Goal: Task Accomplishment & Management: Use online tool/utility

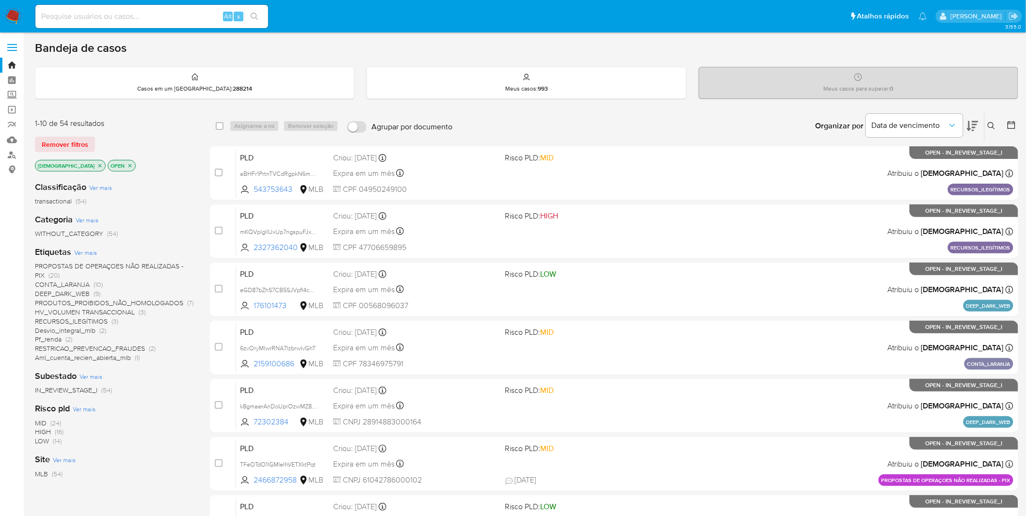
click at [134, 25] on div "Alt s" at bounding box center [151, 16] width 233 height 23
click at [137, 17] on input at bounding box center [151, 16] width 233 height 13
paste input "OSyEf51OeQBCrUKeJ6NaBjl5"
type input "OSyEf51OeQBCrUKeJ6NaBjl5"
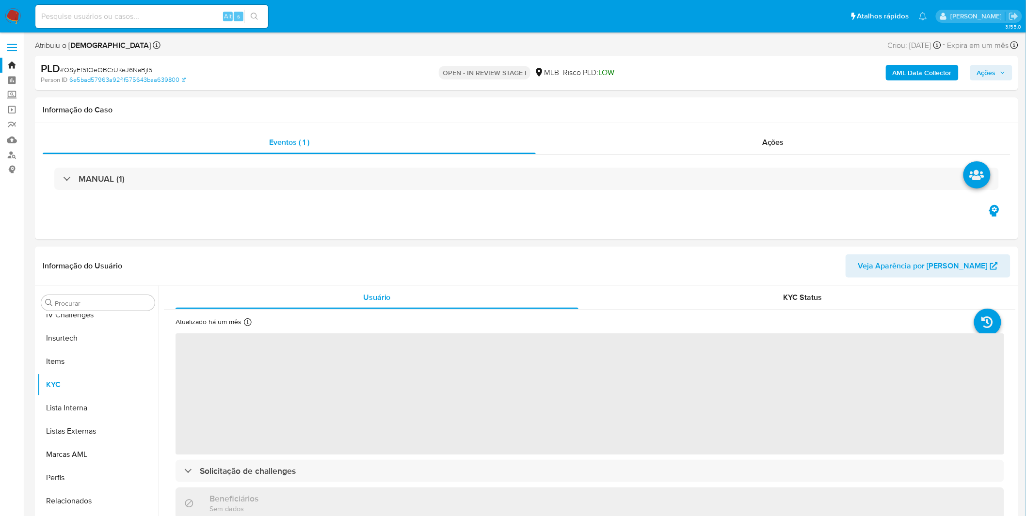
scroll to position [432, 0]
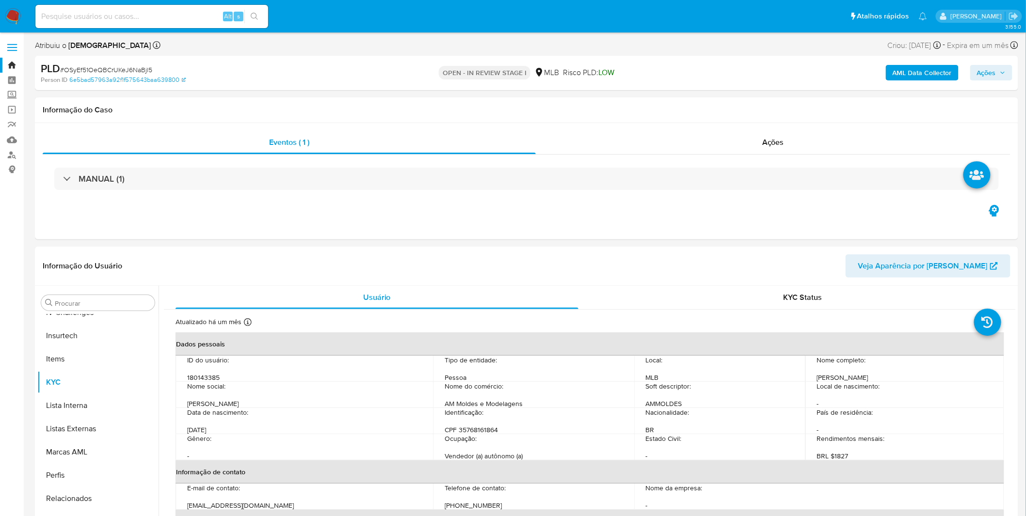
select select "10"
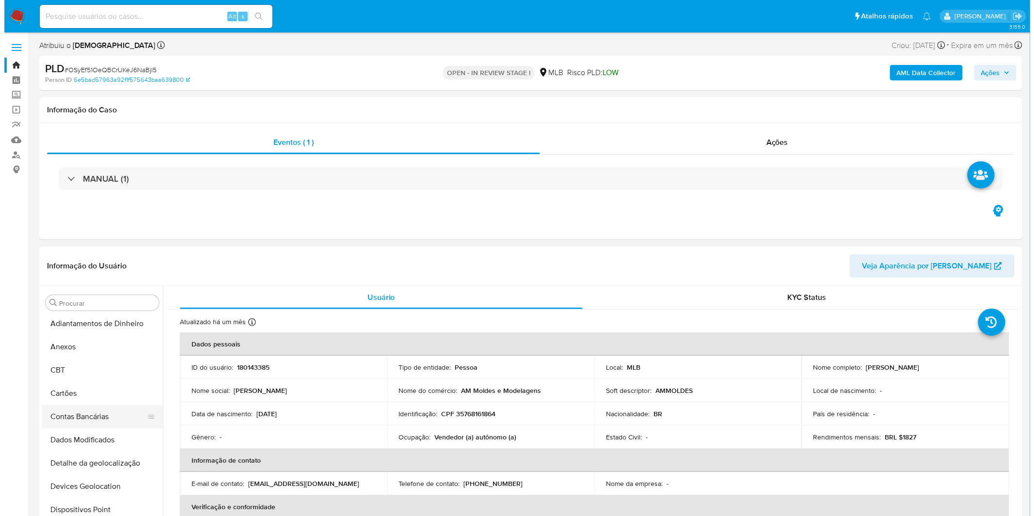
scroll to position [0, 0]
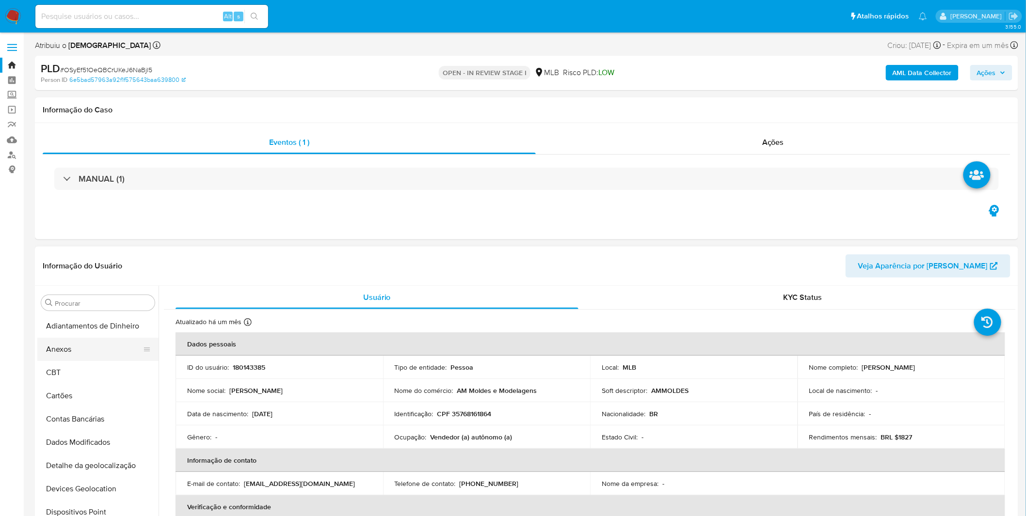
click at [90, 353] on button "Anexos" at bounding box center [93, 349] width 113 height 23
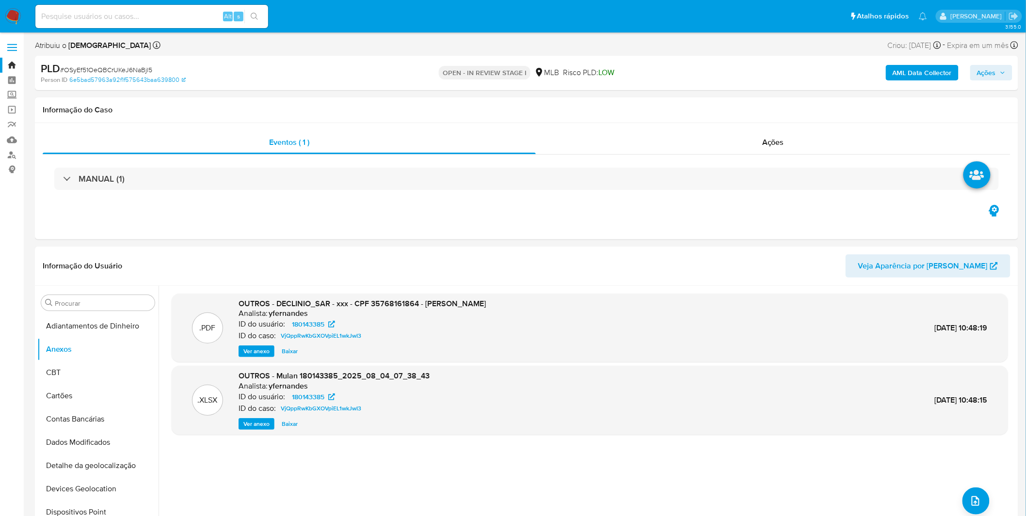
click at [913, 74] on b "AML Data Collector" at bounding box center [921, 73] width 59 height 16
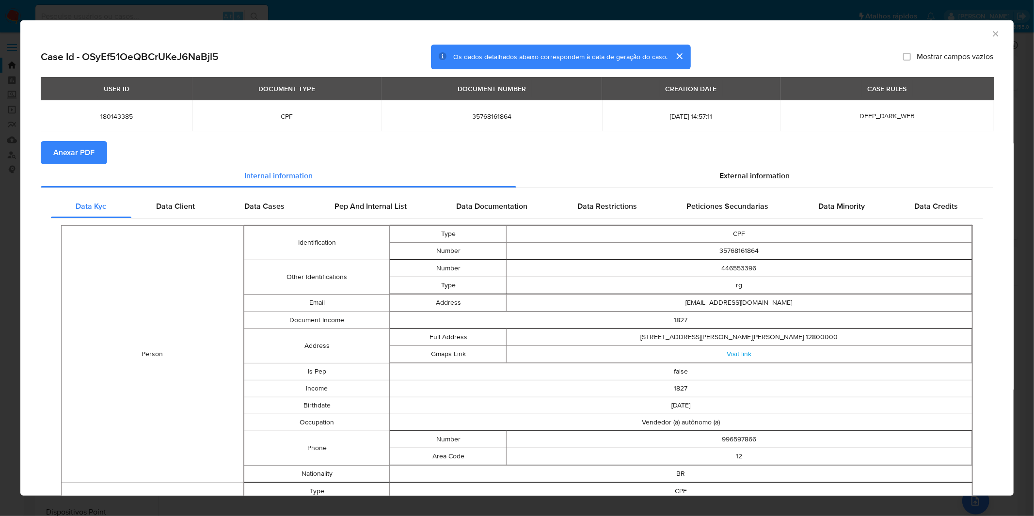
click at [87, 154] on span "Anexar PDF" at bounding box center [73, 152] width 41 height 21
click at [981, 36] on div "AML Data Collector" at bounding box center [508, 32] width 963 height 11
click at [991, 34] on icon "Fechar a janela" at bounding box center [996, 34] width 10 height 10
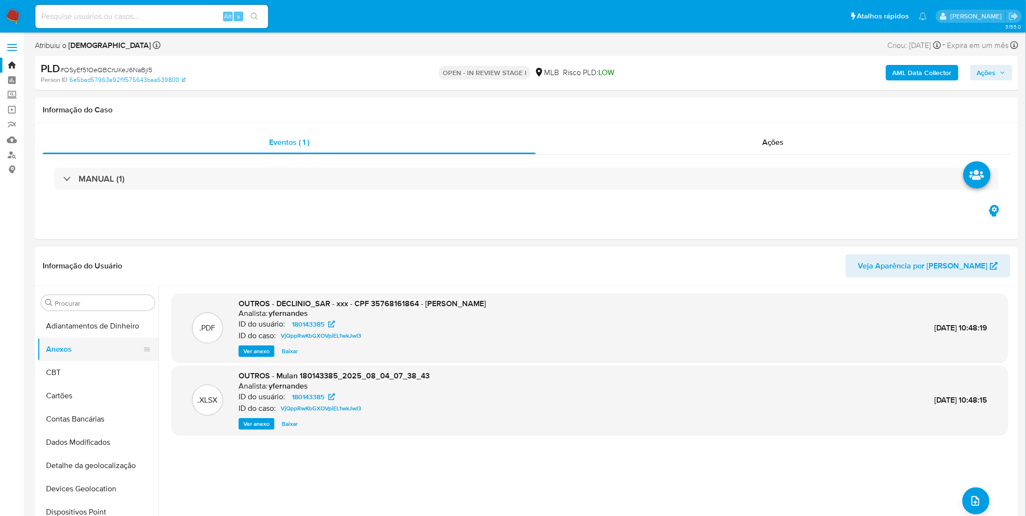
click at [80, 375] on button "CBT" at bounding box center [97, 372] width 121 height 23
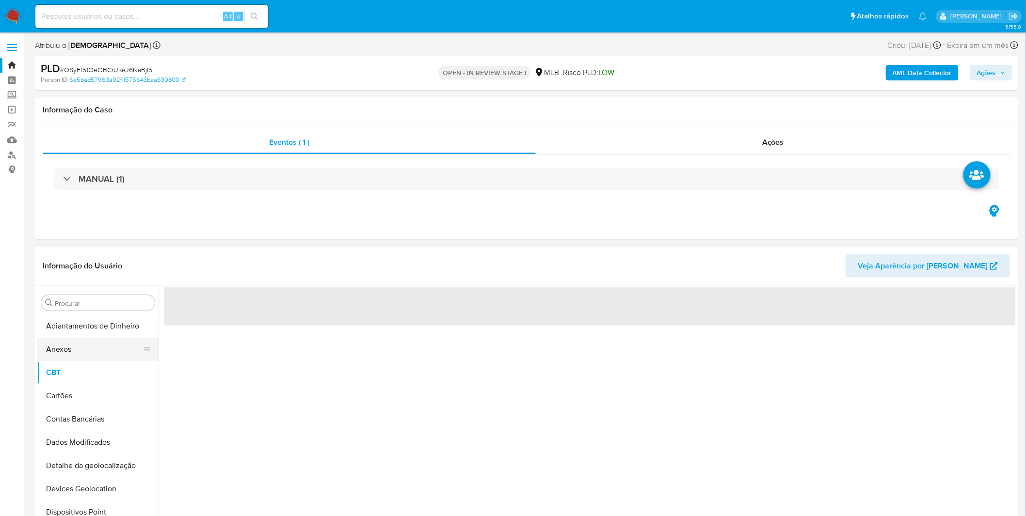
click at [81, 356] on button "Anexos" at bounding box center [93, 349] width 113 height 23
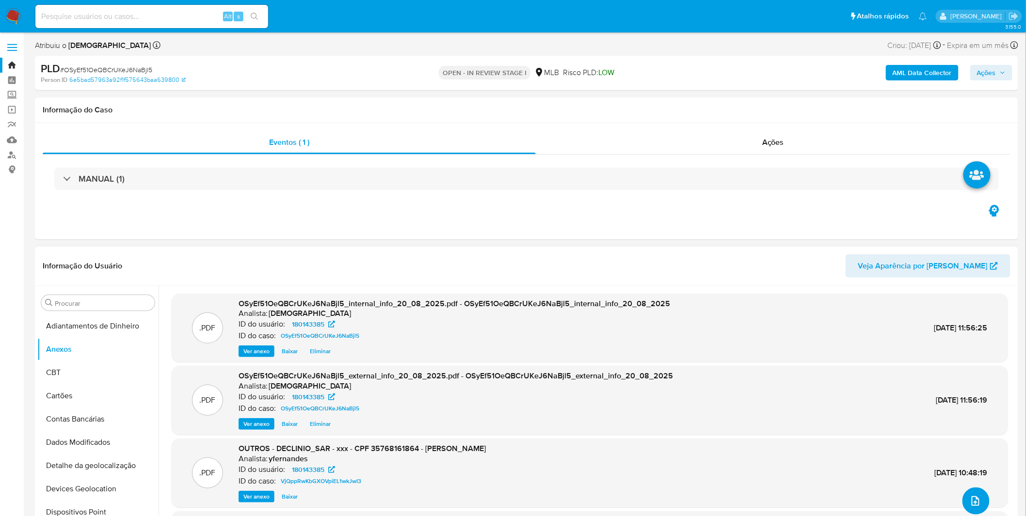
click at [976, 502] on icon "upload-file" at bounding box center [975, 501] width 12 height 12
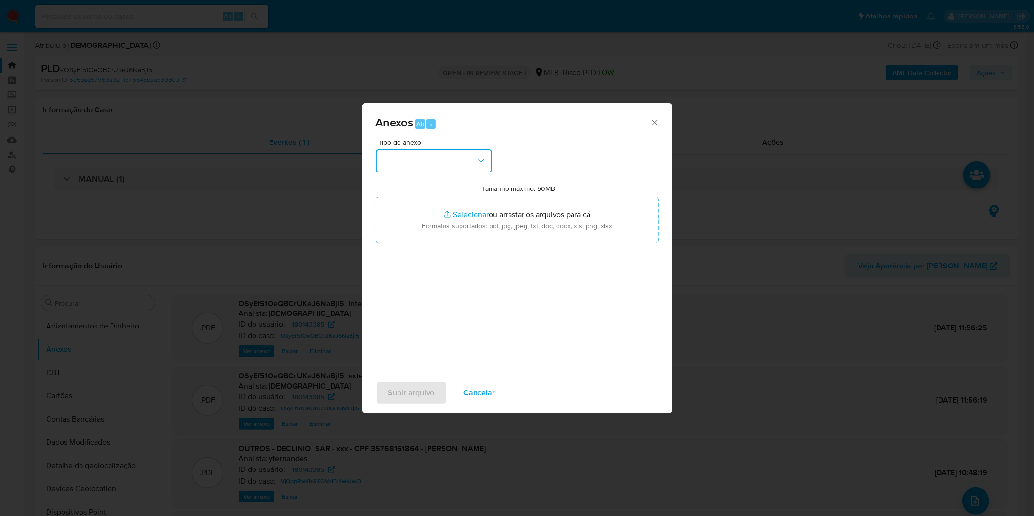
click at [452, 151] on button "button" at bounding box center [434, 160] width 116 height 23
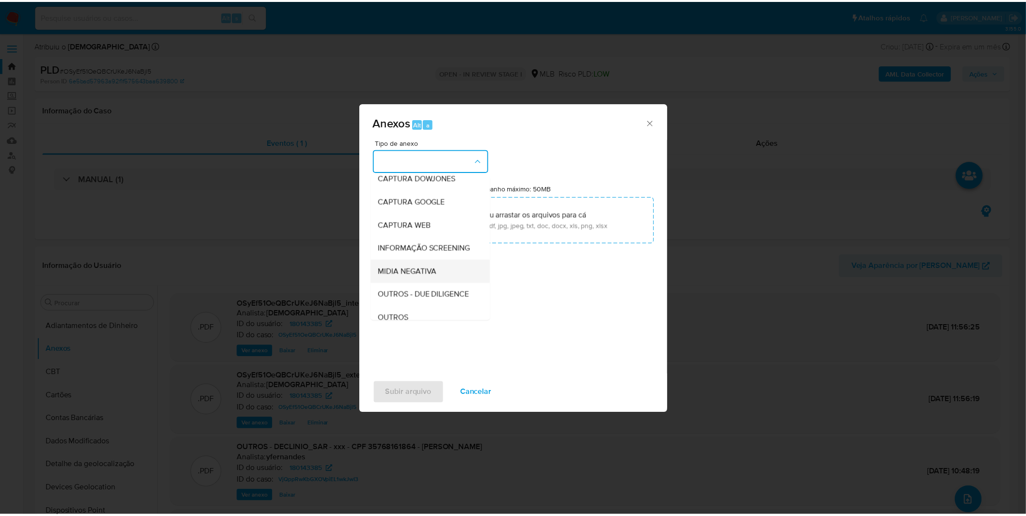
scroll to position [108, 0]
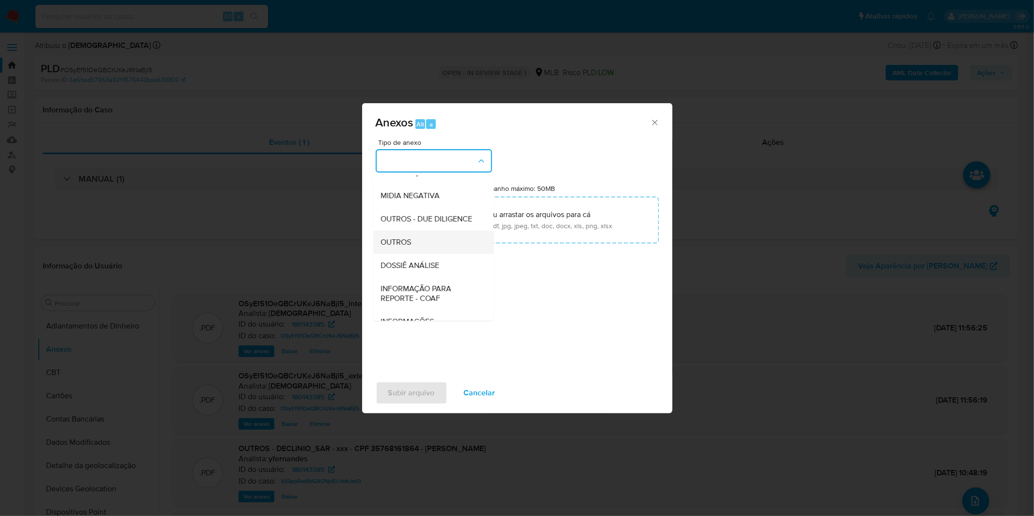
click at [426, 254] on div "OUTROS" at bounding box center [430, 242] width 99 height 23
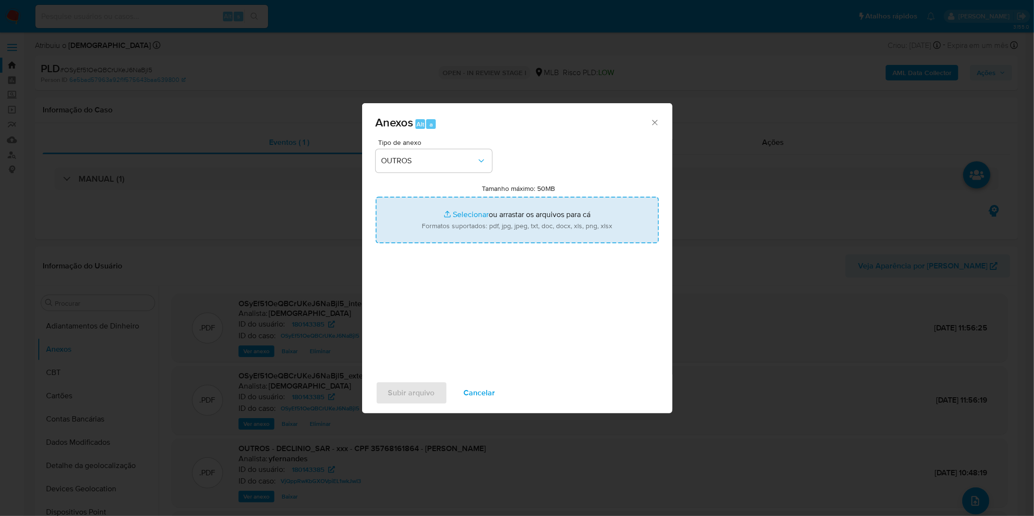
click at [439, 223] on input "Tamanho máximo: 50MB Selecionar arquivos" at bounding box center [517, 220] width 283 height 47
type input "C:\fakepath\DECLINIO SAR - CPF 35768161864 - AMANDA CRISTINA DA SILVA.pdf"
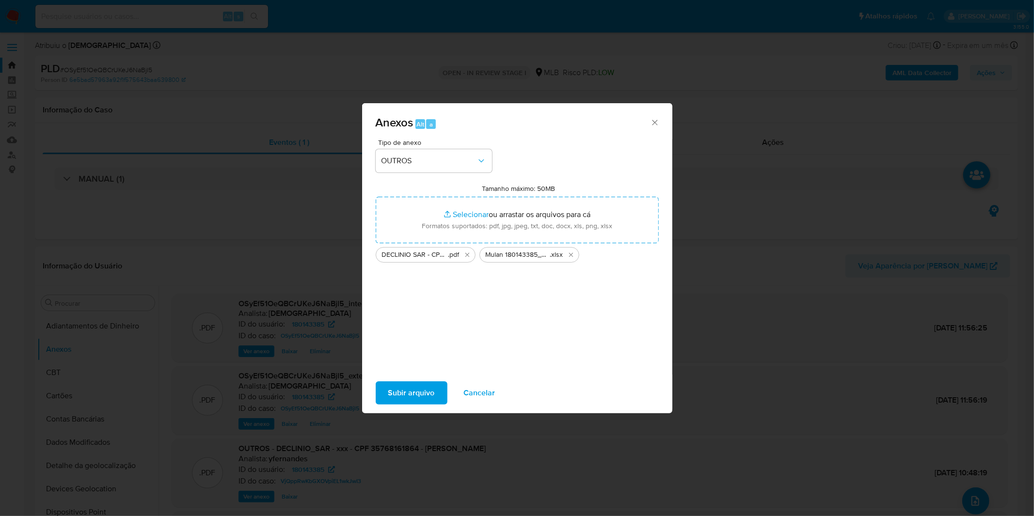
click at [419, 391] on span "Subir arquivo" at bounding box center [411, 392] width 47 height 21
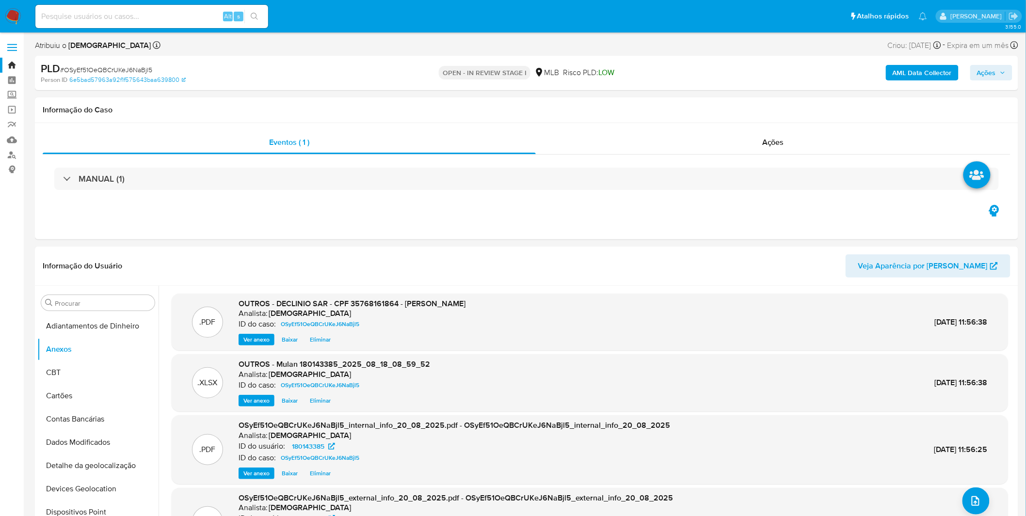
click at [992, 65] on span "Ações" at bounding box center [986, 73] width 19 height 16
click at [735, 108] on span "Resolução do caso" at bounding box center [709, 103] width 65 height 11
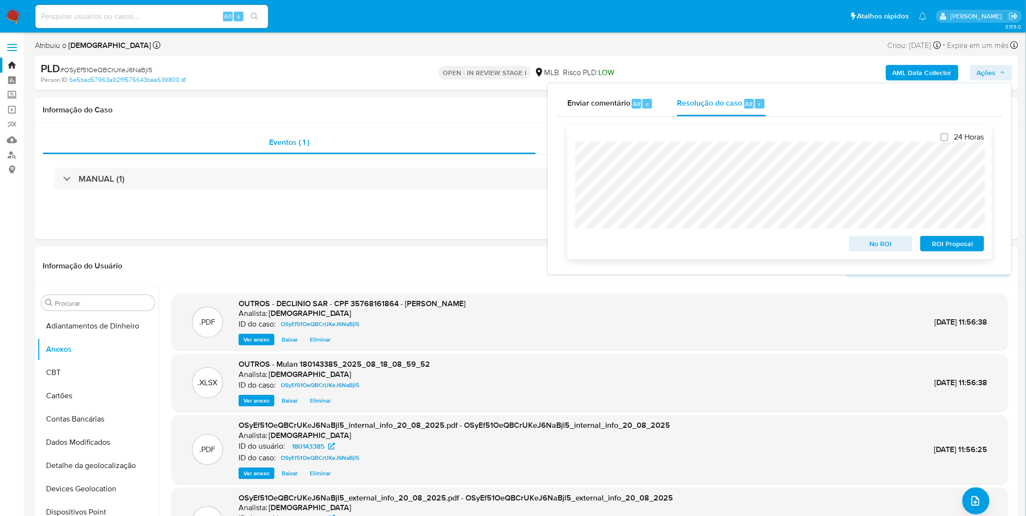
click at [573, 152] on div "24 Horas No ROI ROI Proposal" at bounding box center [779, 192] width 425 height 135
click at [874, 251] on span "No ROI" at bounding box center [880, 244] width 50 height 14
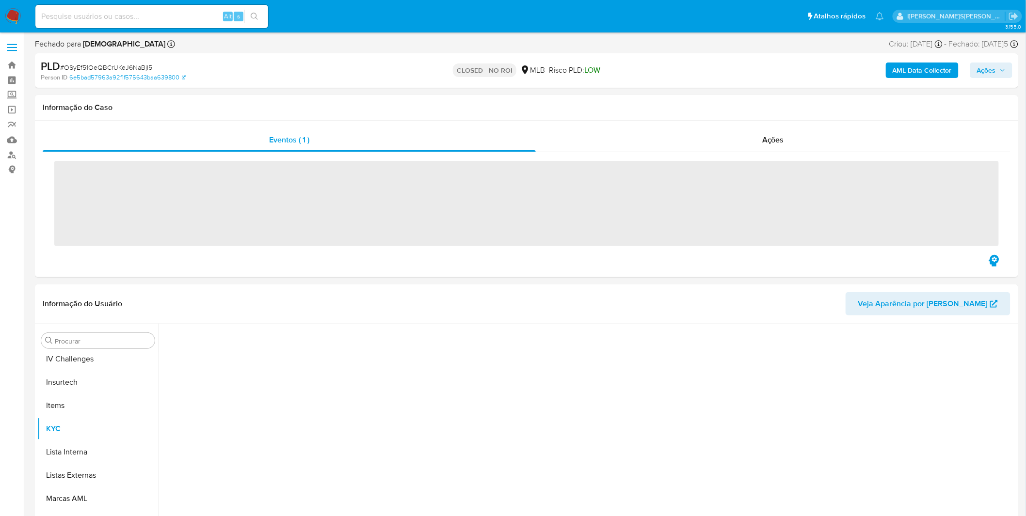
scroll to position [432, 0]
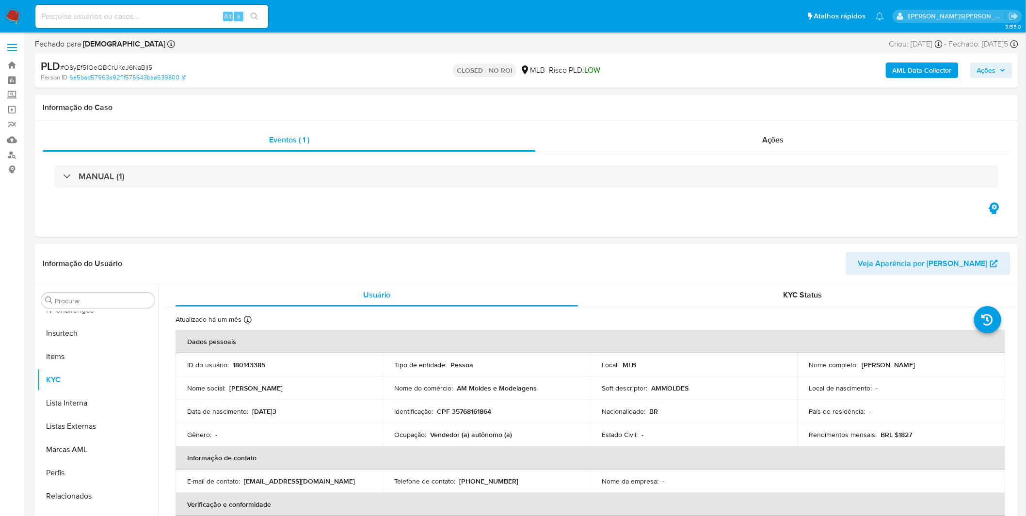
select select "10"
click at [108, 13] on input at bounding box center [151, 16] width 233 height 13
paste input "nvXqz9lANLRPpJFRWmPFy449"
type input "nvXqz9lANLRPpJFRWmPFy449"
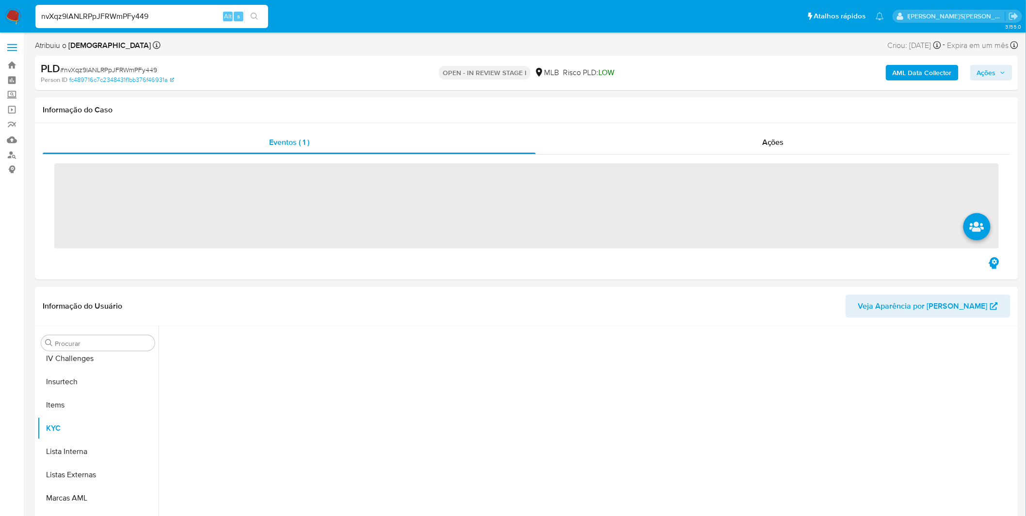
scroll to position [432, 0]
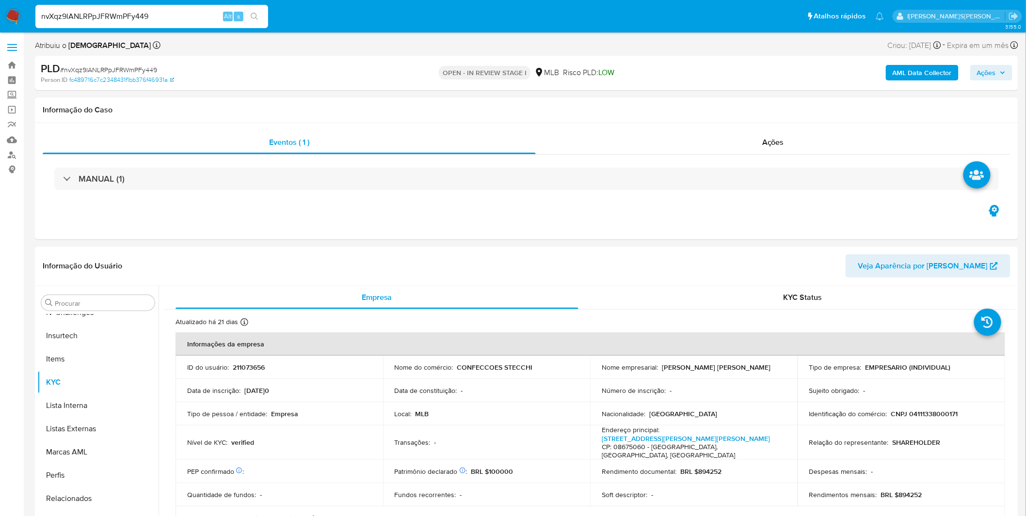
select select "10"
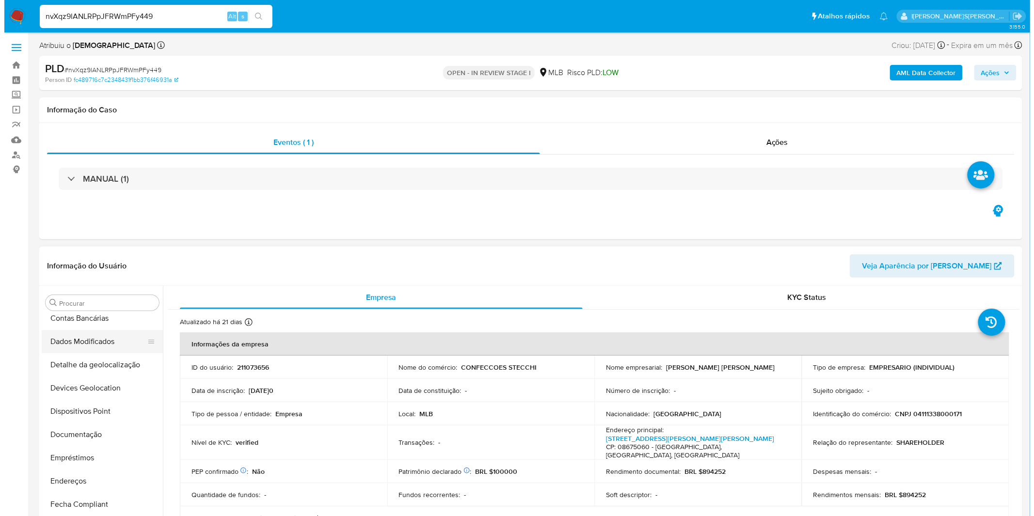
scroll to position [0, 0]
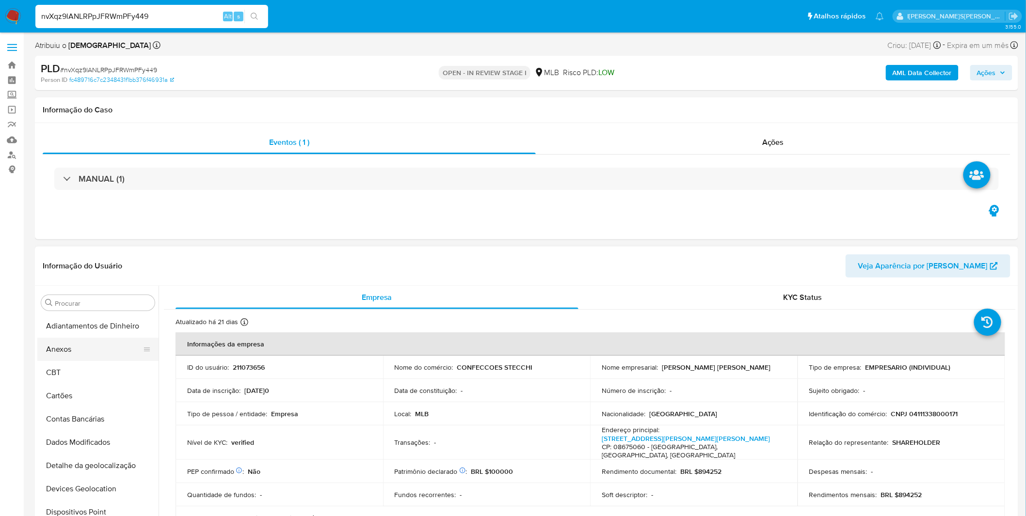
click at [78, 355] on button "Anexos" at bounding box center [93, 349] width 113 height 23
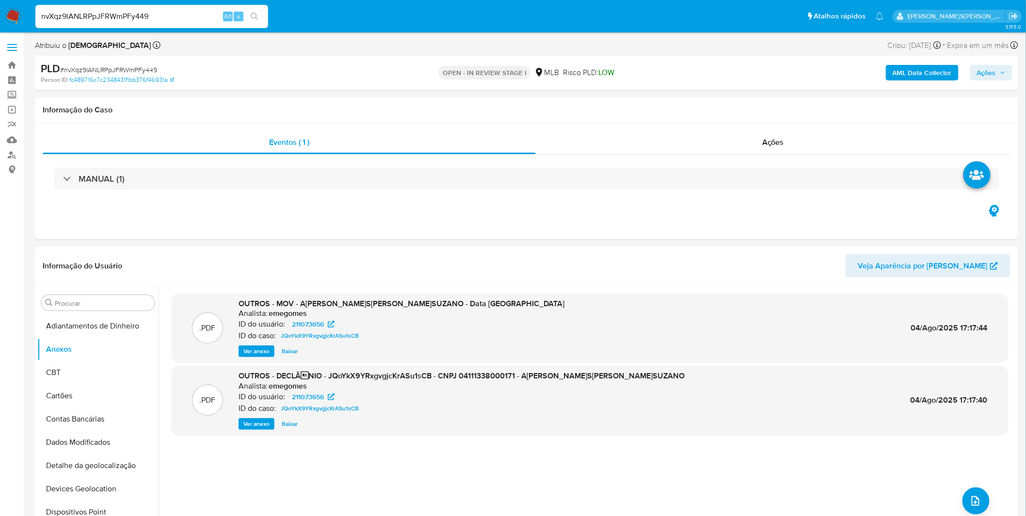
click at [947, 73] on b "AML Data Collector" at bounding box center [921, 73] width 59 height 16
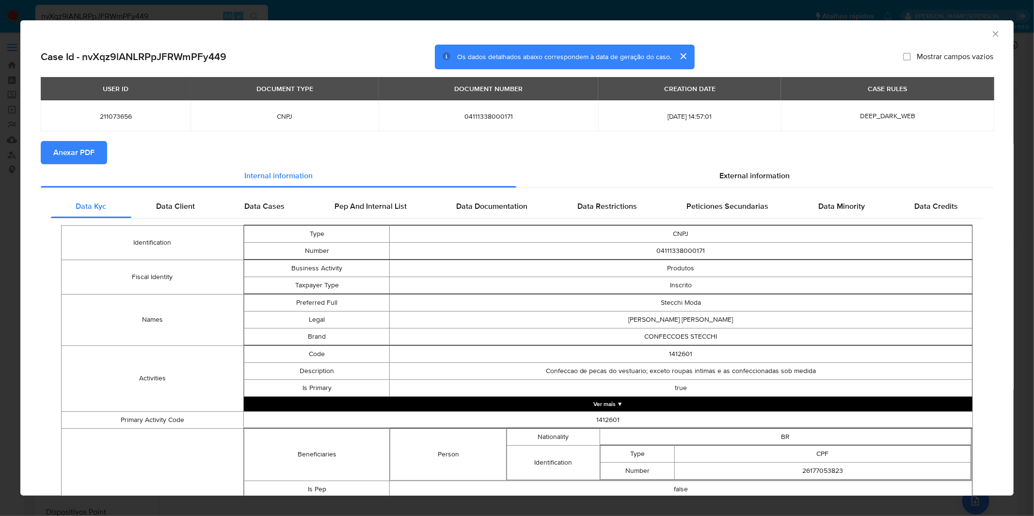
click at [85, 149] on span "Anexar PDF" at bounding box center [73, 152] width 41 height 21
click at [991, 36] on icon "Fechar a janela" at bounding box center [996, 34] width 10 height 10
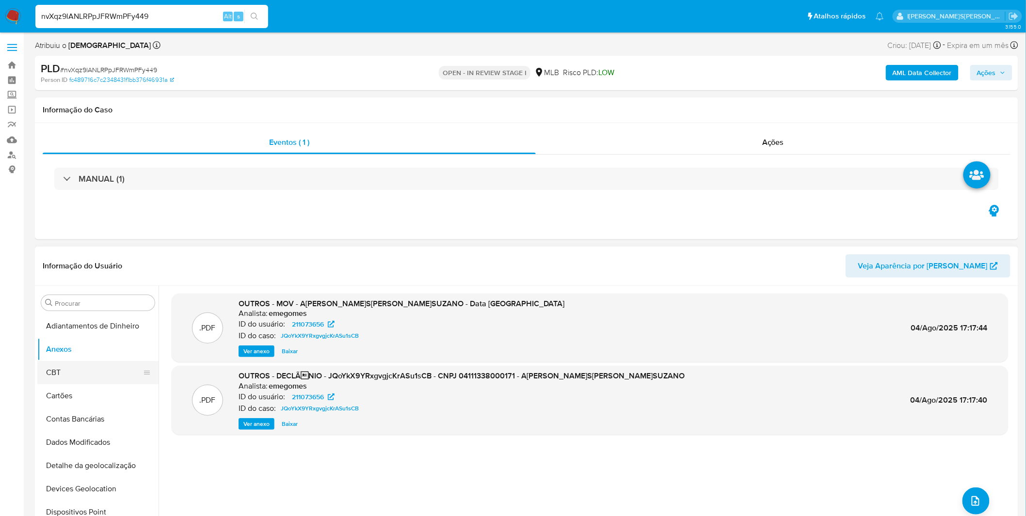
click at [107, 372] on button "CBT" at bounding box center [93, 372] width 113 height 23
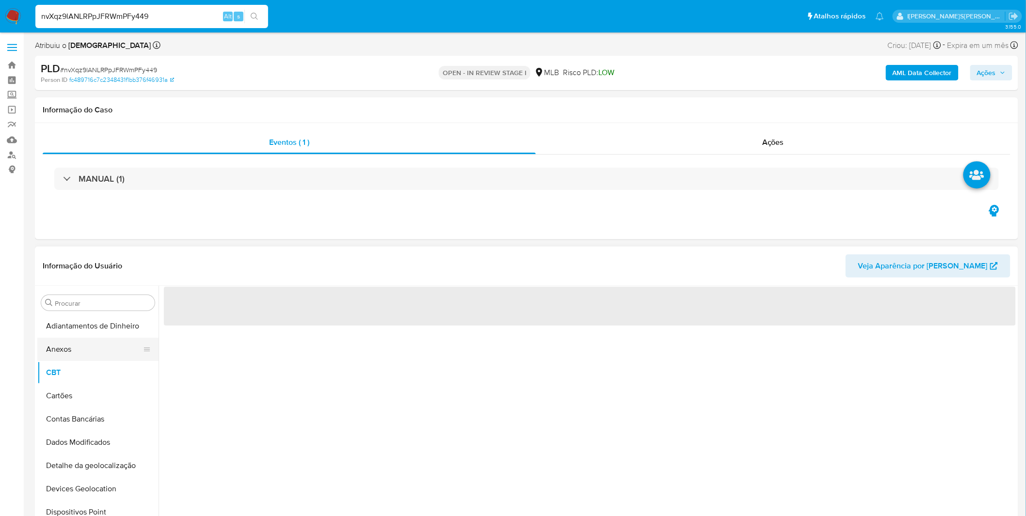
click at [103, 354] on button "Anexos" at bounding box center [93, 349] width 113 height 23
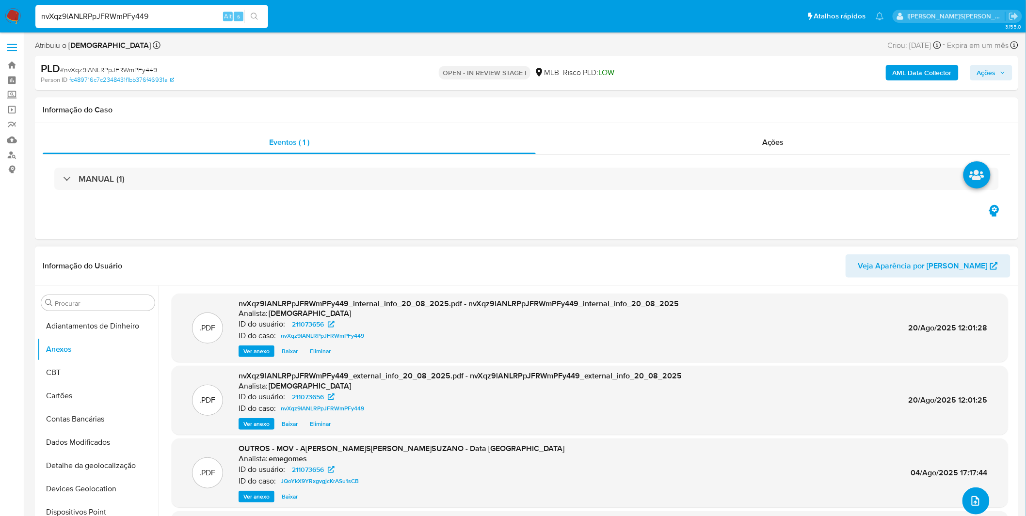
click at [969, 498] on icon "upload-file" at bounding box center [975, 501] width 12 height 12
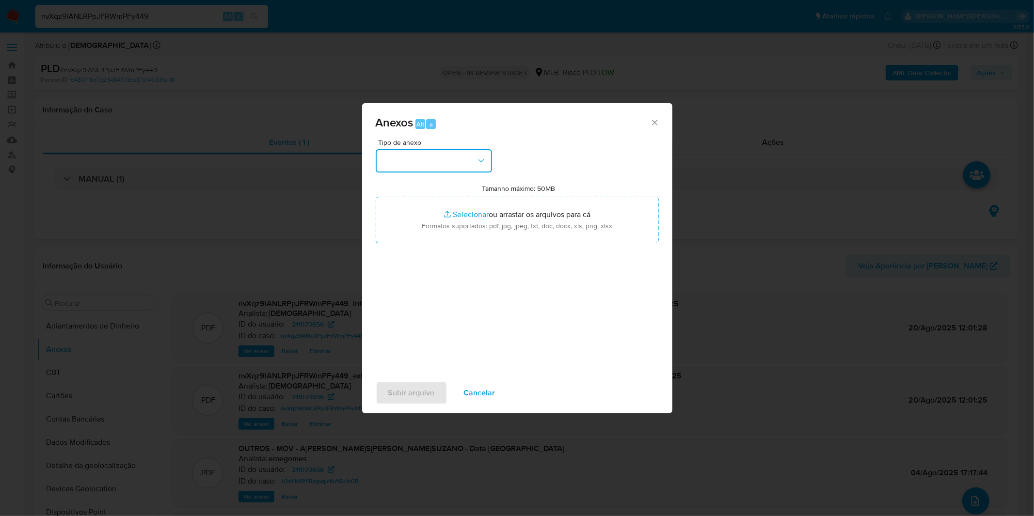
click at [402, 168] on button "button" at bounding box center [434, 160] width 116 height 23
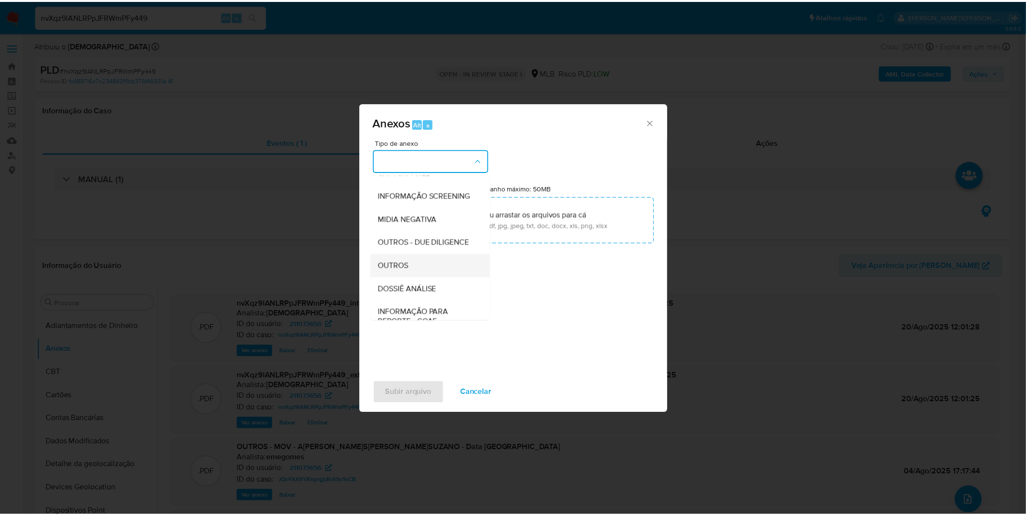
scroll to position [108, 0]
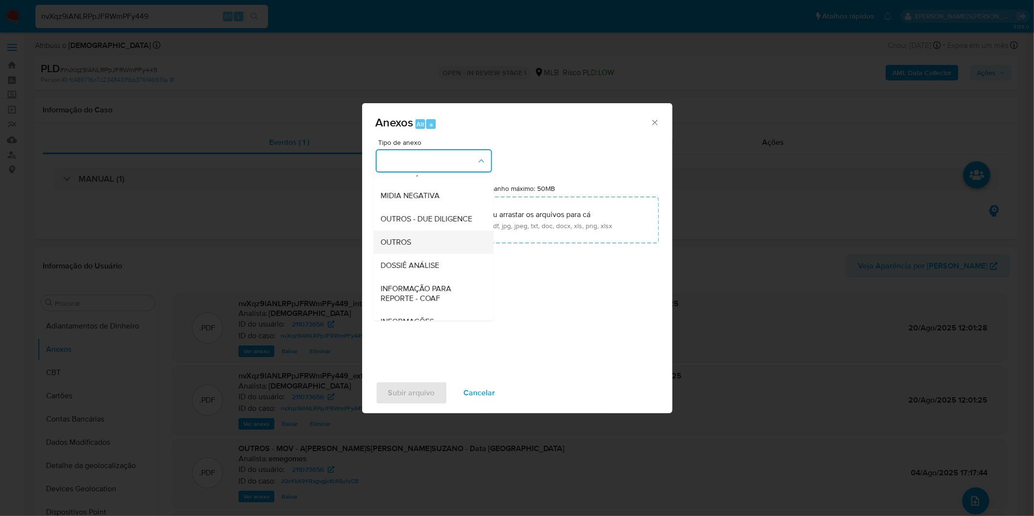
click at [410, 254] on div "OUTROS" at bounding box center [430, 242] width 99 height 23
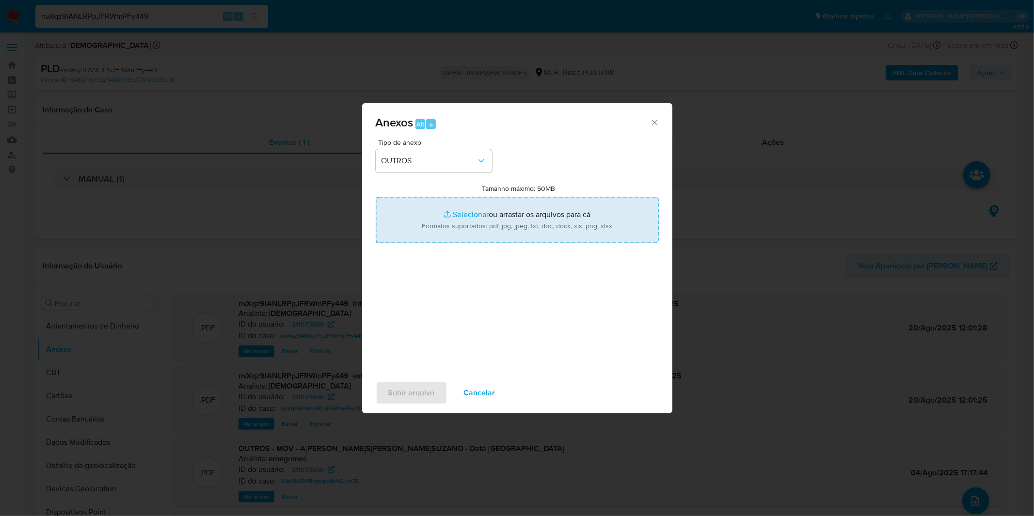
click at [437, 232] on input "Tamanho máximo: 50MB Selecionar arquivos" at bounding box center [517, 220] width 283 height 47
type input "C:\fakepath\DECLINIO SAR - CNPJ 04111338000171 - ANDERSON FERNANDES STECCHI SUZ…"
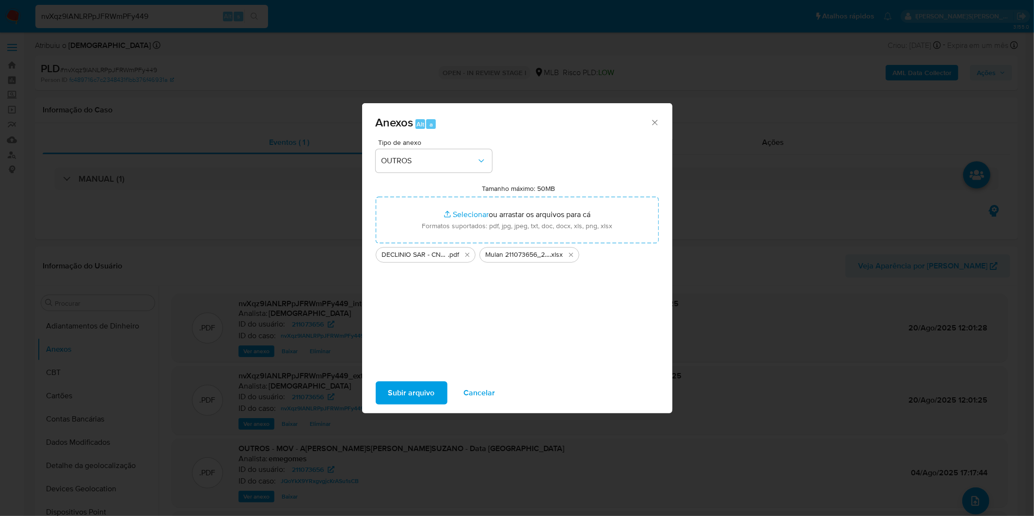
click at [404, 398] on span "Subir arquivo" at bounding box center [411, 392] width 47 height 21
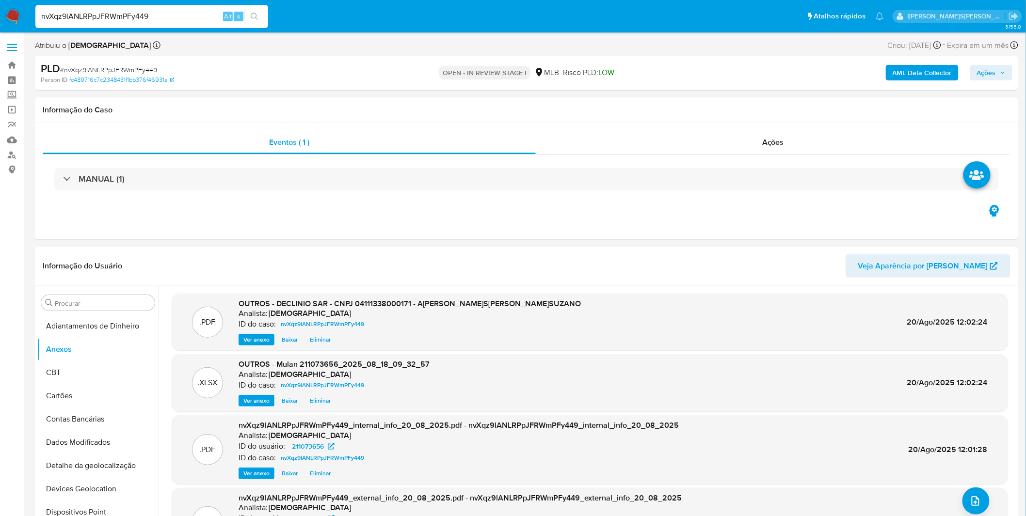
click at [988, 65] on span "Ações" at bounding box center [986, 73] width 19 height 16
click at [719, 105] on span "Resolução do caso" at bounding box center [709, 103] width 65 height 11
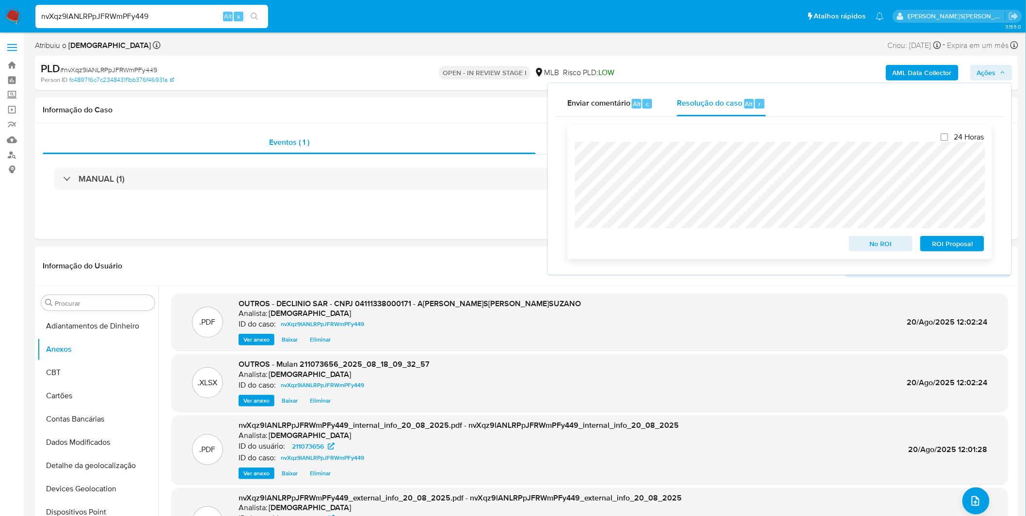
click at [885, 244] on span "No ROI" at bounding box center [880, 244] width 50 height 14
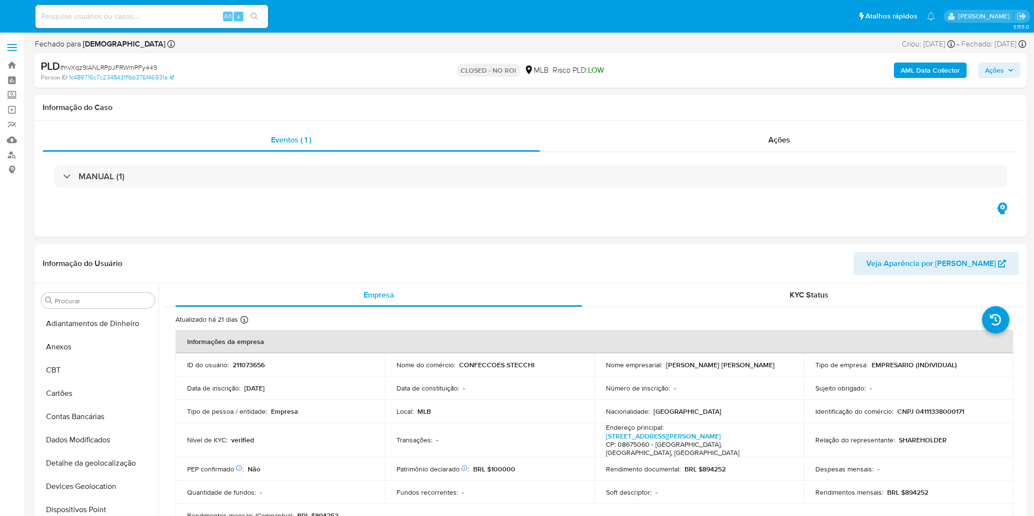
select select "10"
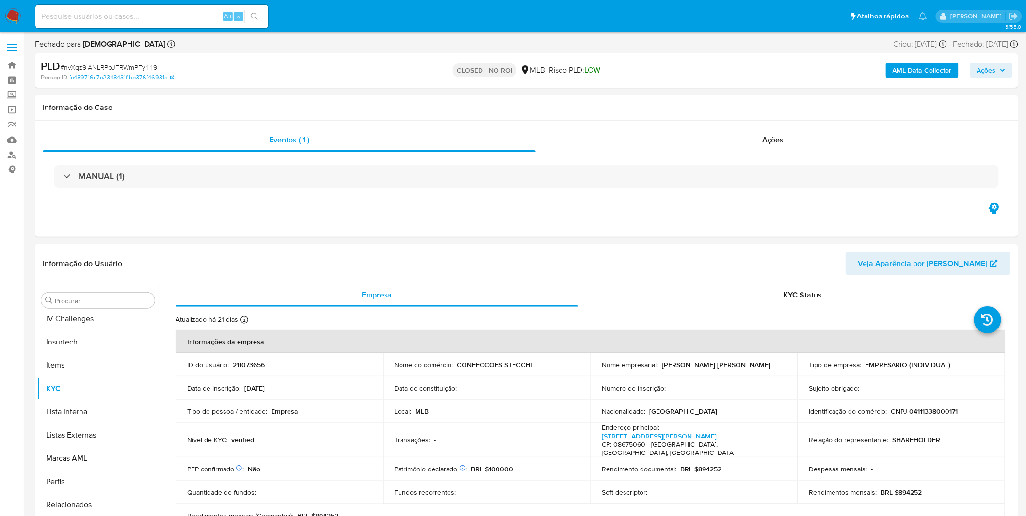
scroll to position [432, 0]
click at [23, 17] on nav "Pausado Ver notificaciones Alt s Atalhos rápidos Presiona las siguientes teclas…" at bounding box center [513, 16] width 1026 height 32
click at [15, 16] on img at bounding box center [13, 16] width 16 height 16
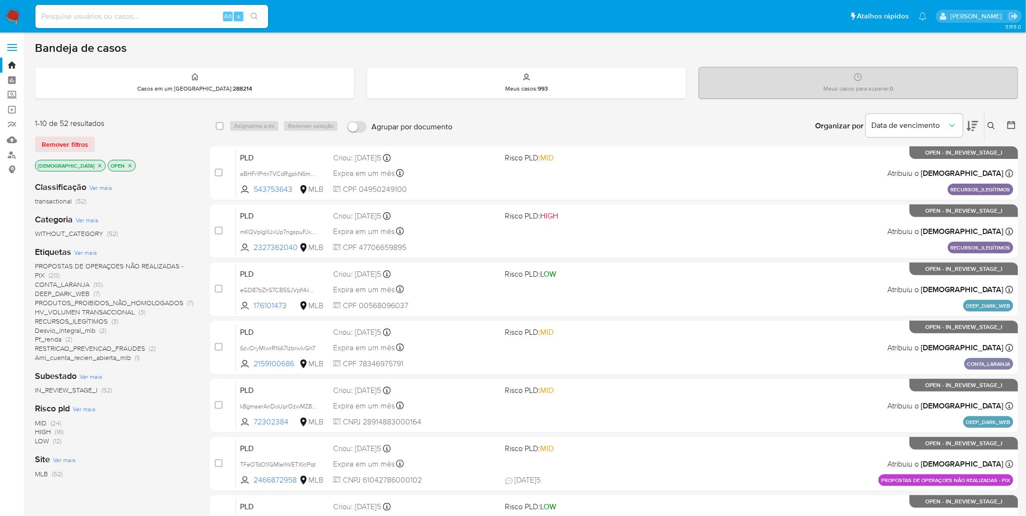
click at [124, 347] on span "RESTRICAO_PREVENCAO_FRAUDES" at bounding box center [90, 349] width 110 height 10
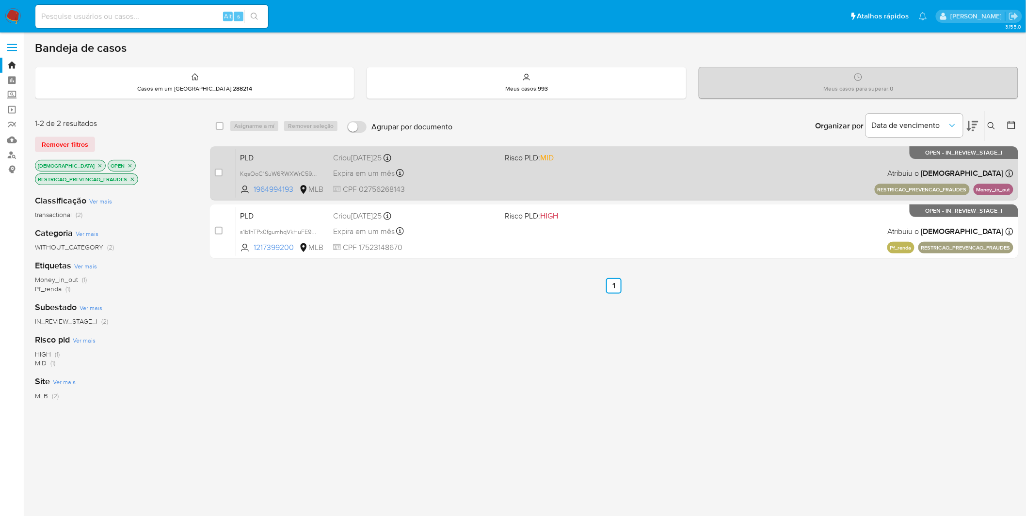
click at [447, 185] on span "CPF 02756268143" at bounding box center [415, 189] width 164 height 11
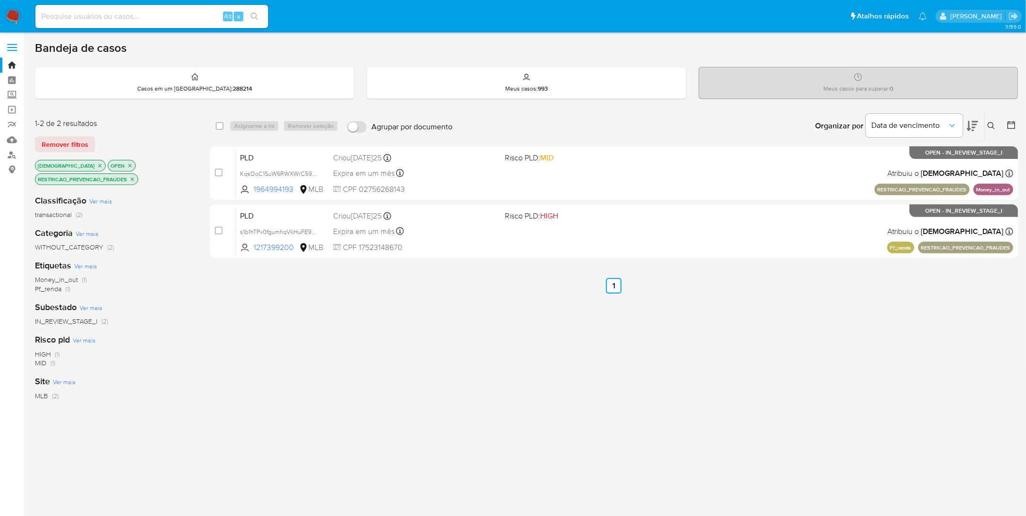
click at [90, 18] on input at bounding box center [151, 16] width 233 height 13
paste input "5apgH5zvOrl4Qk0TxsM5FNYt"
type input "5apgH5zvOrl4Qk0TxsM5FNYt"
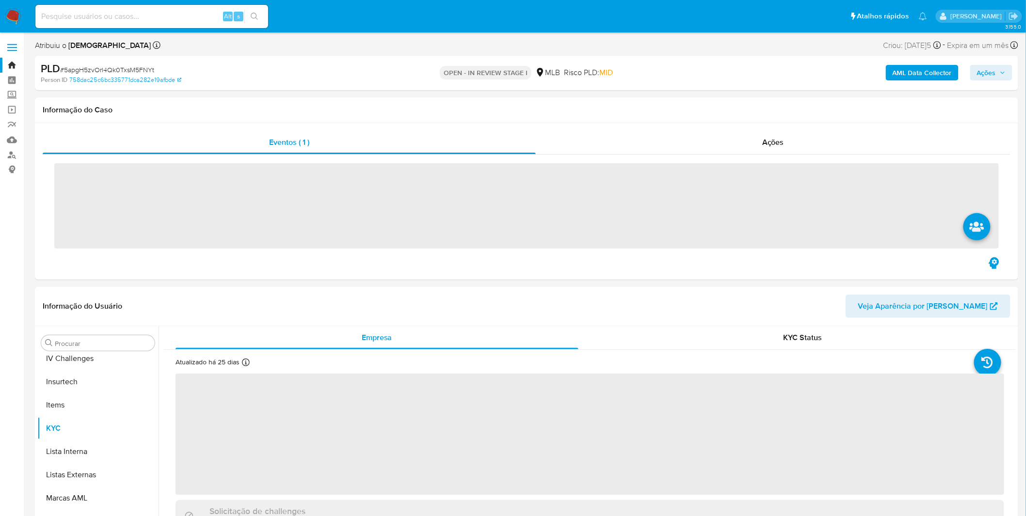
scroll to position [432, 0]
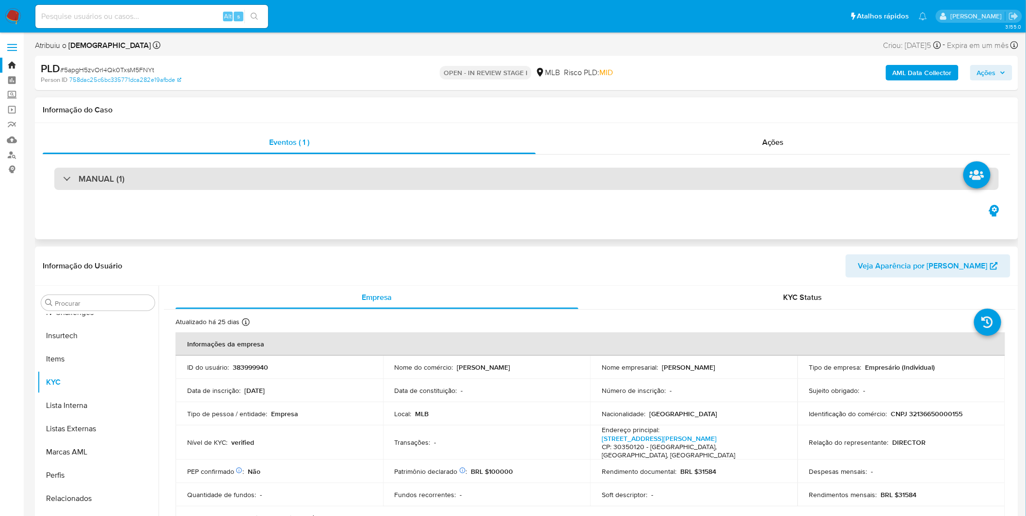
select select "10"
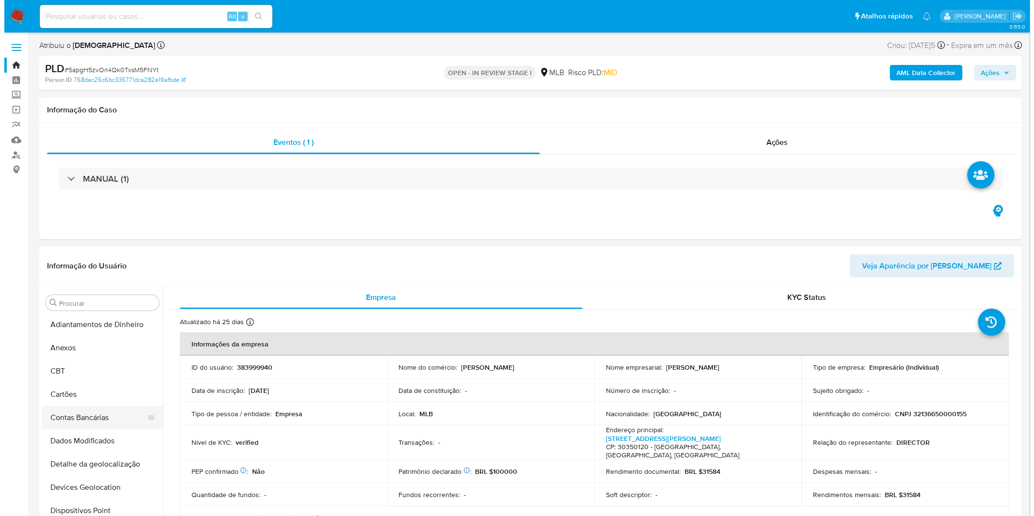
scroll to position [0, 0]
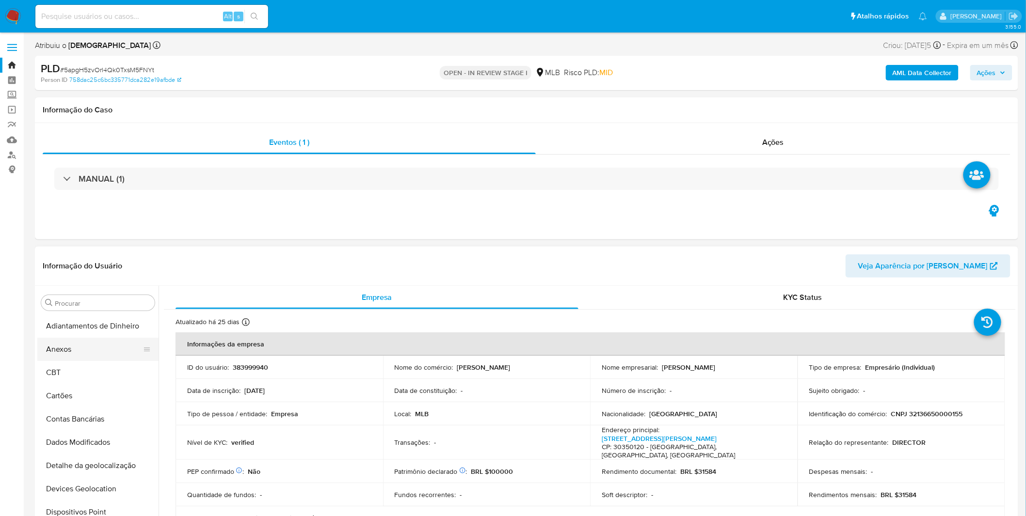
click at [97, 355] on button "Anexos" at bounding box center [93, 349] width 113 height 23
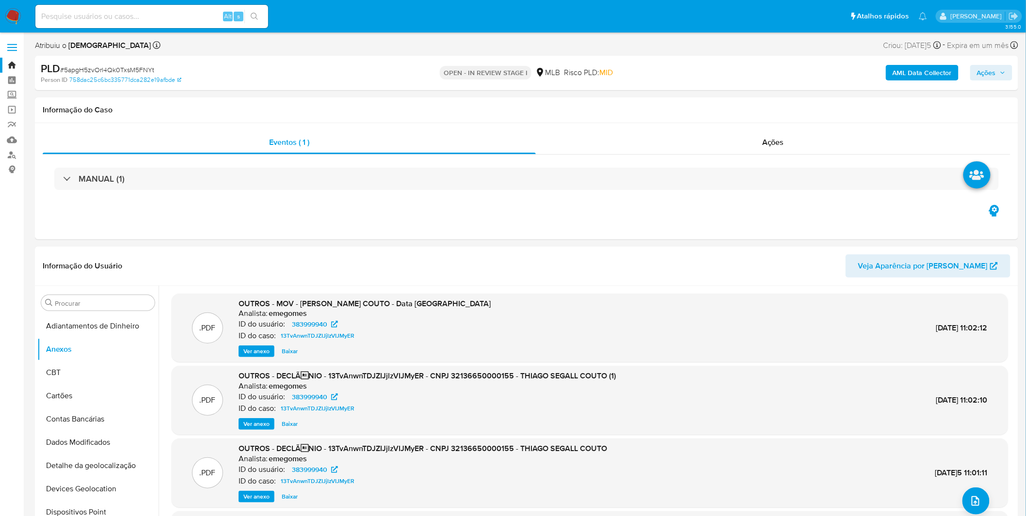
click at [916, 71] on b "AML Data Collector" at bounding box center [921, 73] width 59 height 16
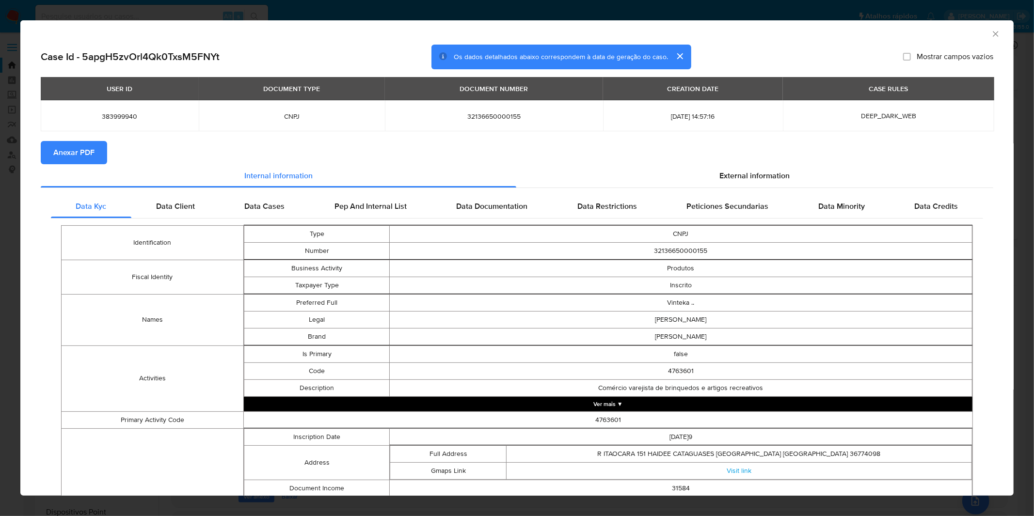
click at [75, 144] on span "Anexar PDF" at bounding box center [73, 152] width 41 height 21
click at [526, 6] on div "AML Data Collector Case Id - 5apgH5zvOrl4Qk0TxsM5FNYt Os dados detalhados abaix…" at bounding box center [517, 258] width 1034 height 516
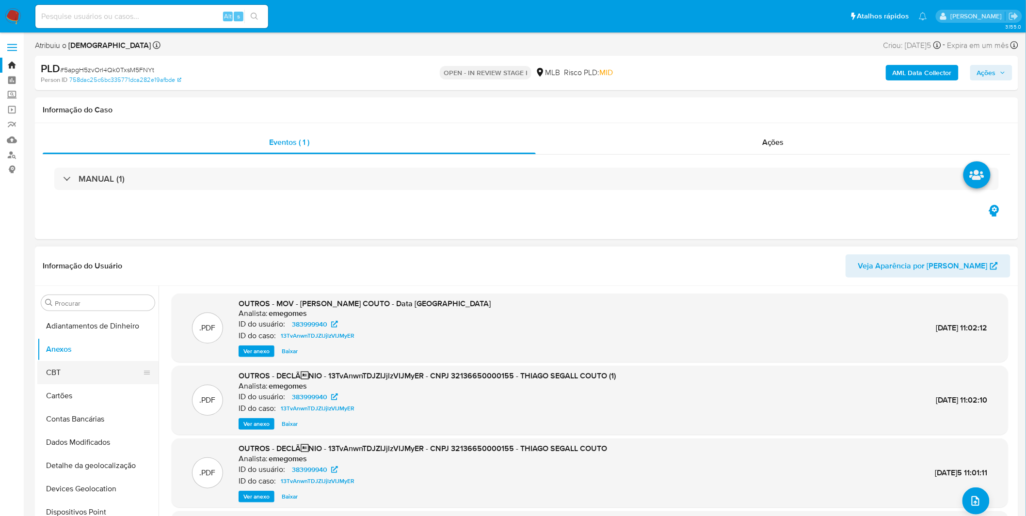
click at [75, 376] on button "CBT" at bounding box center [93, 372] width 113 height 23
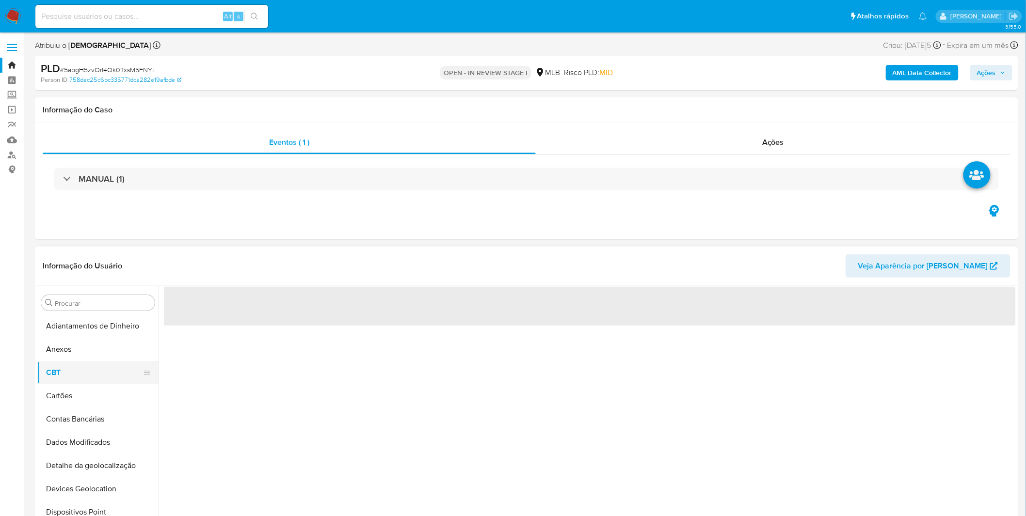
click at [93, 361] on button "CBT" at bounding box center [93, 372] width 113 height 23
click at [99, 352] on button "Anexos" at bounding box center [93, 349] width 113 height 23
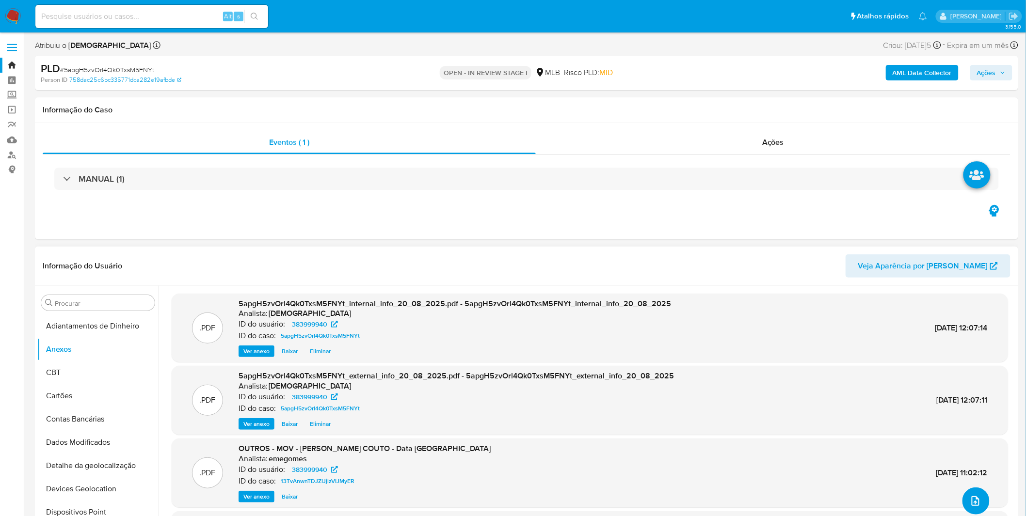
click at [971, 504] on icon "upload-file" at bounding box center [975, 501] width 12 height 12
click at [984, 504] on button "upload-file" at bounding box center [975, 501] width 27 height 27
click at [975, 506] on span "upload-file" at bounding box center [975, 501] width 12 height 12
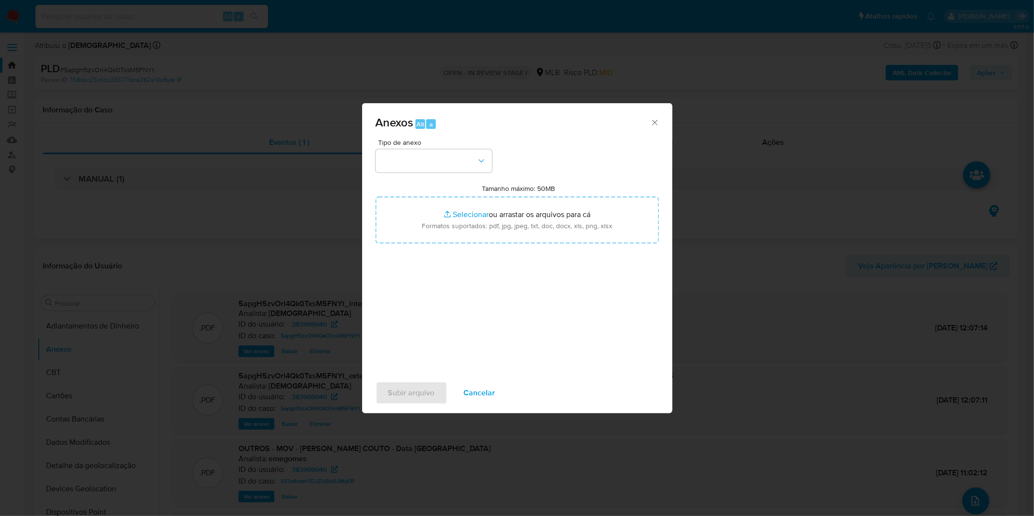
click at [471, 174] on div "Tipo de anexo Tamanho máximo: 50MB Selecionar arquivos Selecionar ou arrastar o…" at bounding box center [517, 253] width 283 height 229
click at [464, 162] on button "button" at bounding box center [434, 160] width 116 height 23
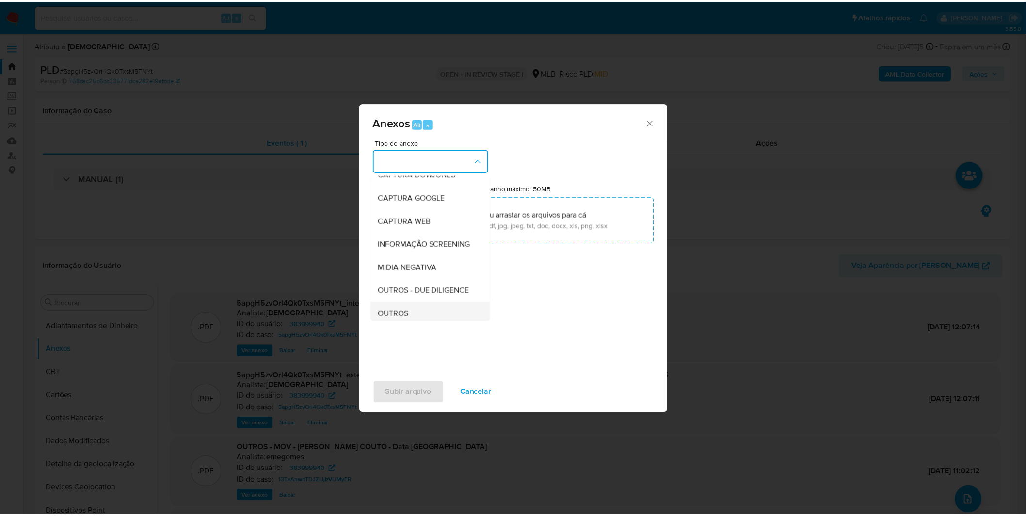
scroll to position [108, 0]
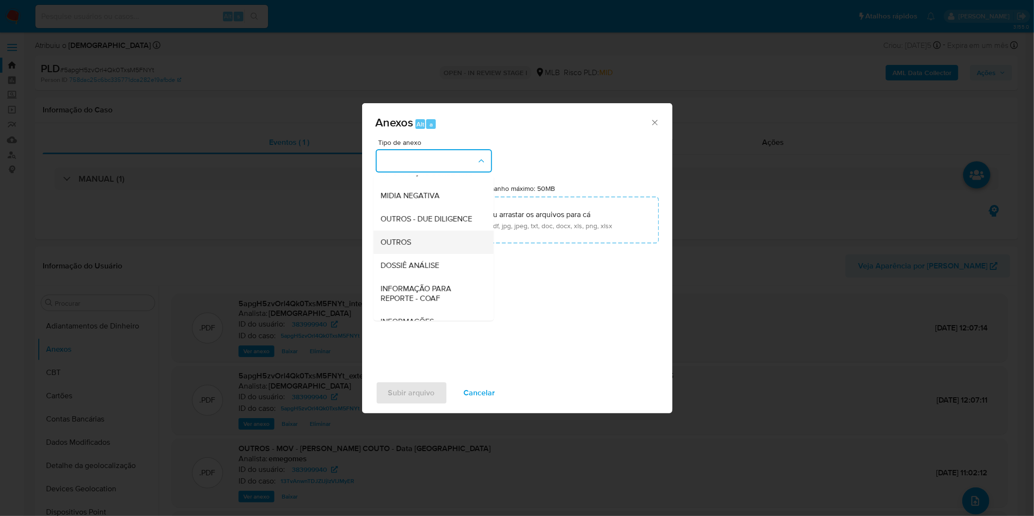
click at [414, 254] on div "OUTROS" at bounding box center [430, 242] width 99 height 23
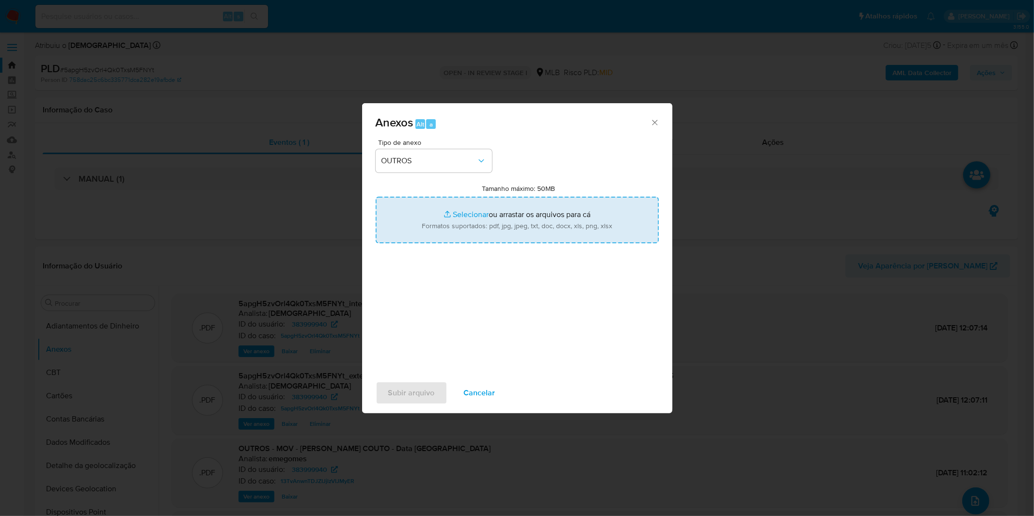
click at [433, 223] on input "Tamanho máximo: 50MB Selecionar arquivos" at bounding box center [517, 220] width 283 height 47
type input "C:\fakepath\DECLINIO SAR - CNPJ 32136650000155 - THIAGO SEGALL COUTO.pdf"
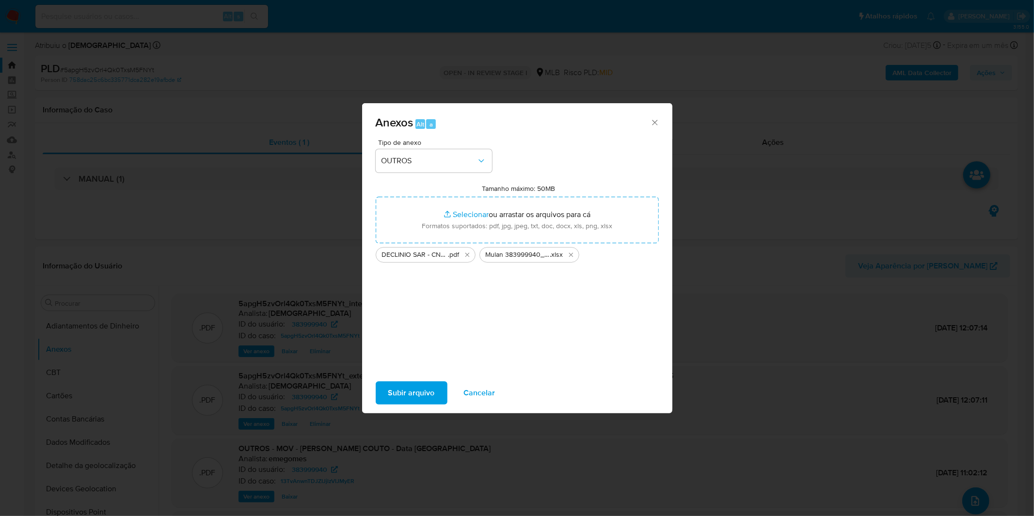
click at [390, 395] on span "Subir arquivo" at bounding box center [411, 392] width 47 height 21
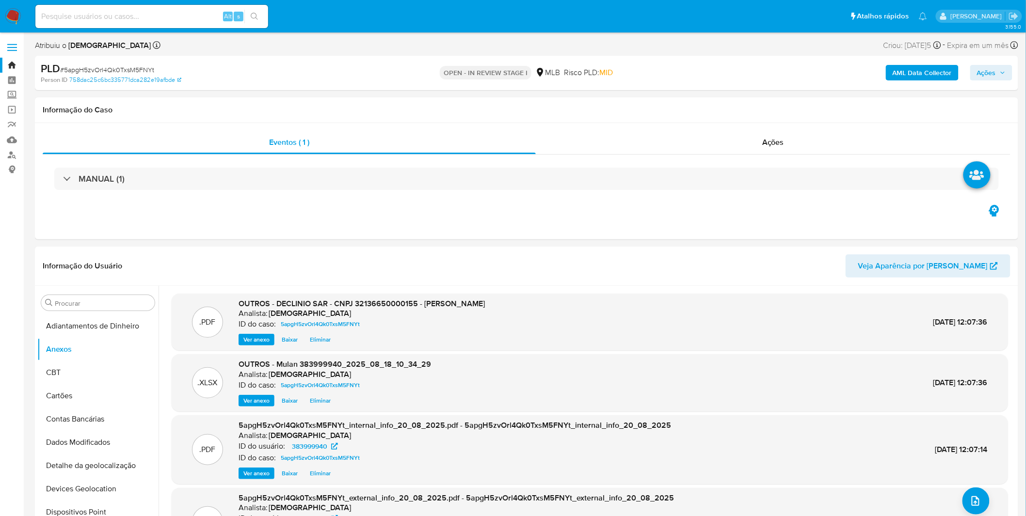
click at [989, 65] on span "Ações" at bounding box center [986, 73] width 19 height 16
click at [740, 107] on span "Resolução do caso" at bounding box center [709, 103] width 65 height 11
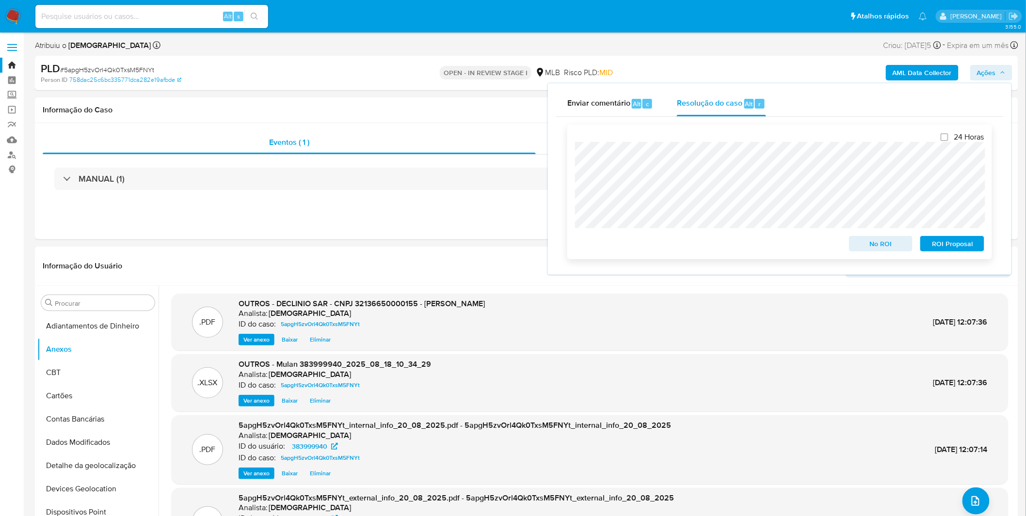
click at [867, 243] on span "No ROI" at bounding box center [880, 244] width 50 height 14
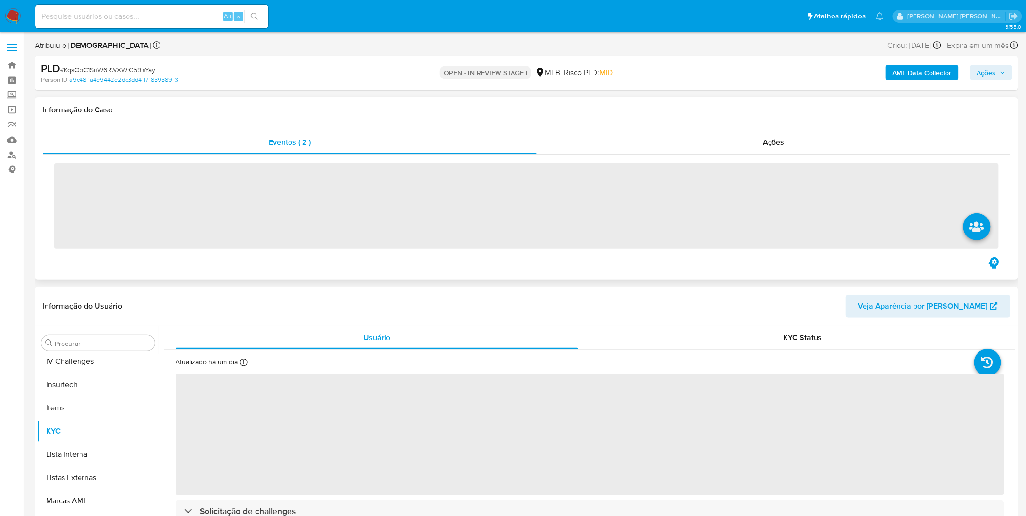
scroll to position [432, 0]
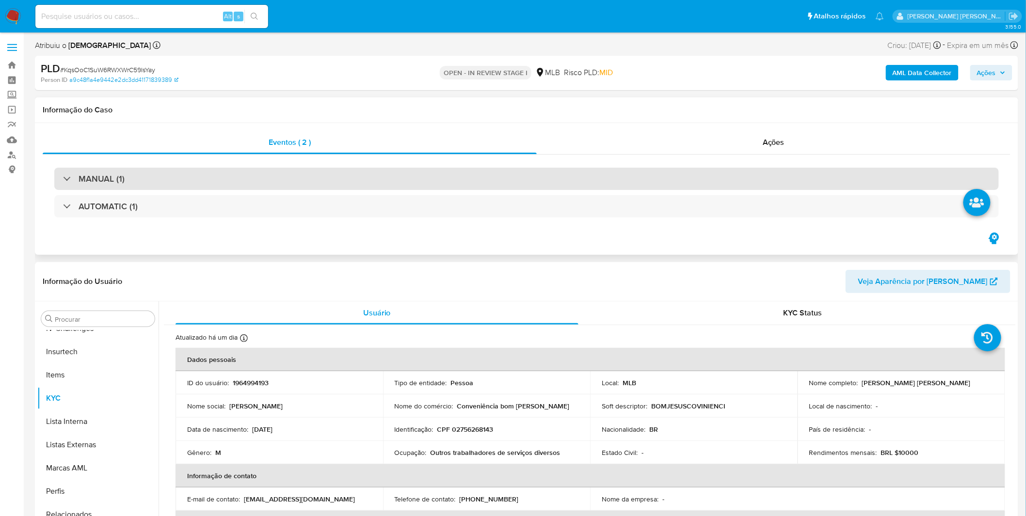
click at [278, 174] on div "MANUAL (1)" at bounding box center [526, 179] width 944 height 22
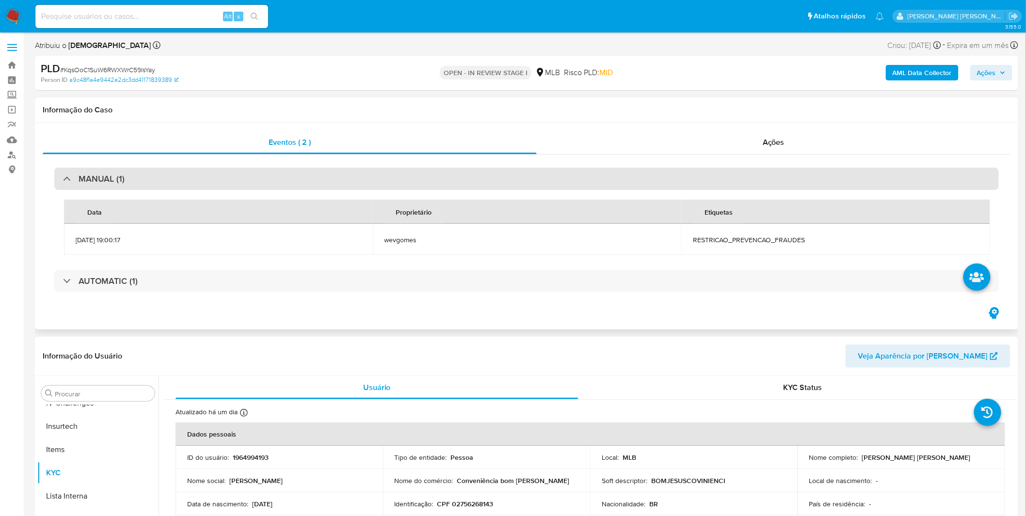
select select "10"
click at [278, 174] on div "MANUAL (1)" at bounding box center [526, 179] width 944 height 22
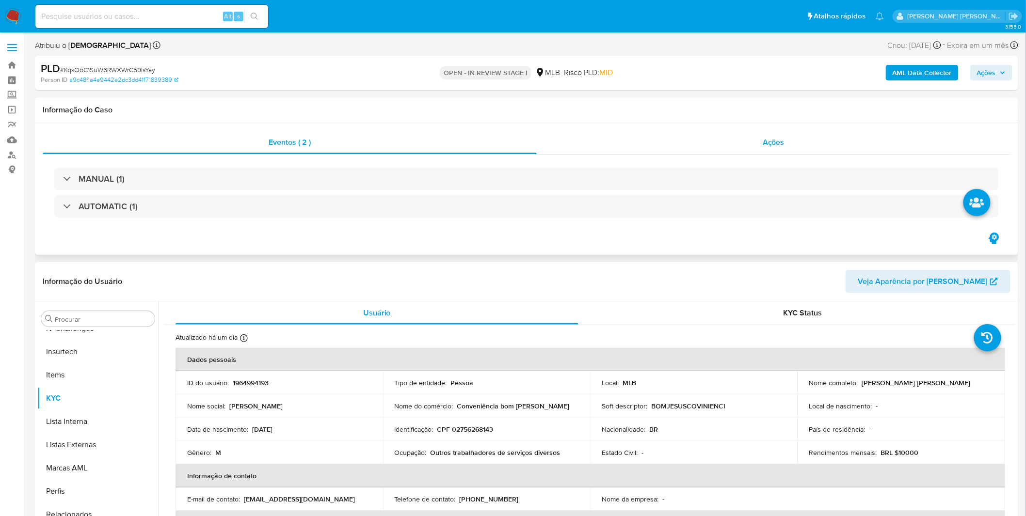
click at [664, 134] on div "Ações" at bounding box center [774, 142] width 474 height 23
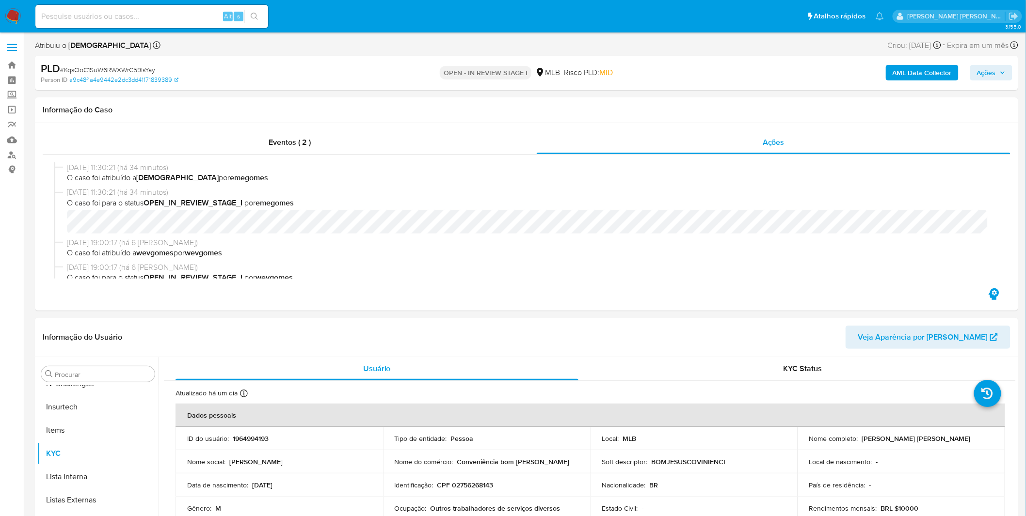
click at [17, 18] on img at bounding box center [13, 16] width 16 height 16
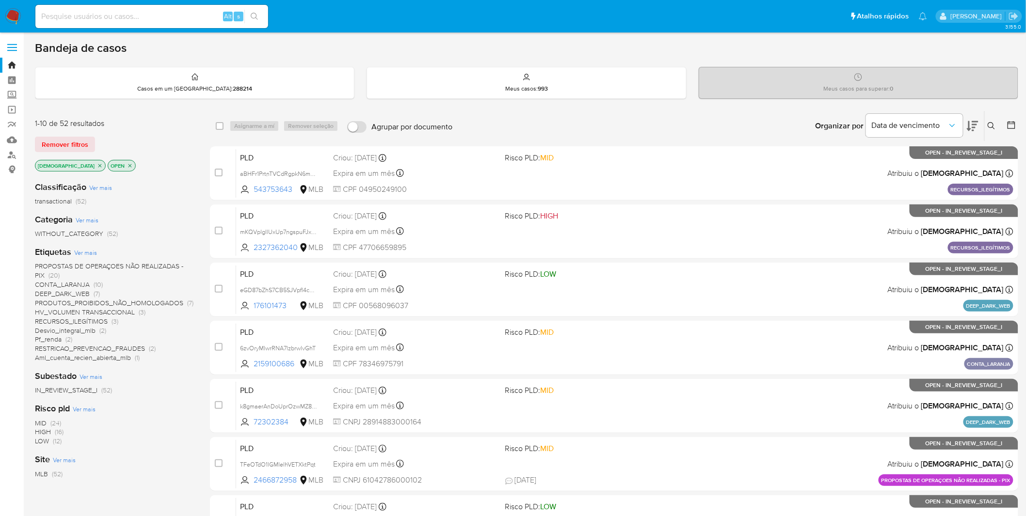
click at [162, 20] on input at bounding box center [151, 16] width 233 height 13
paste input "5apgH5zvOrl4Qk0TxsM5FNYt"
type input "5apgH5zvOrl4Qk0TxsM5FNYt"
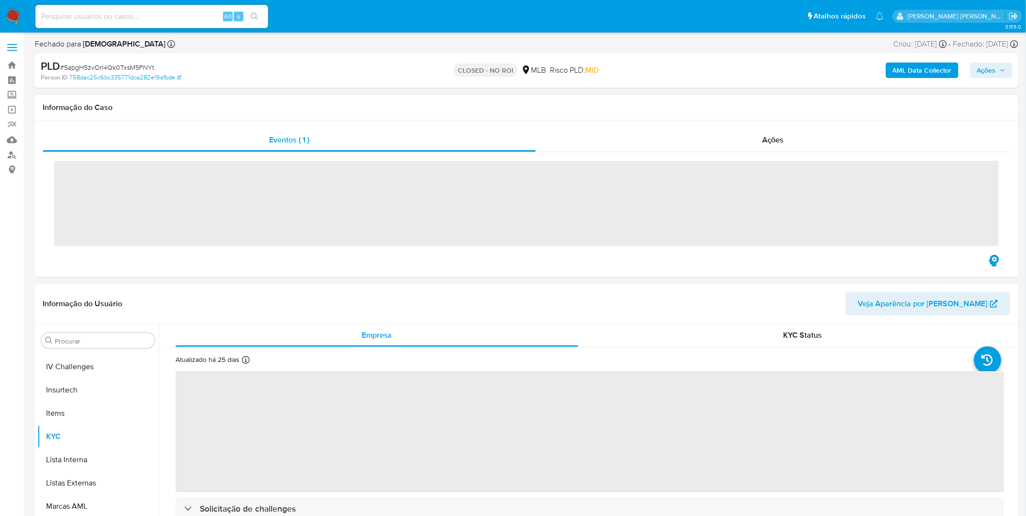
scroll to position [432, 0]
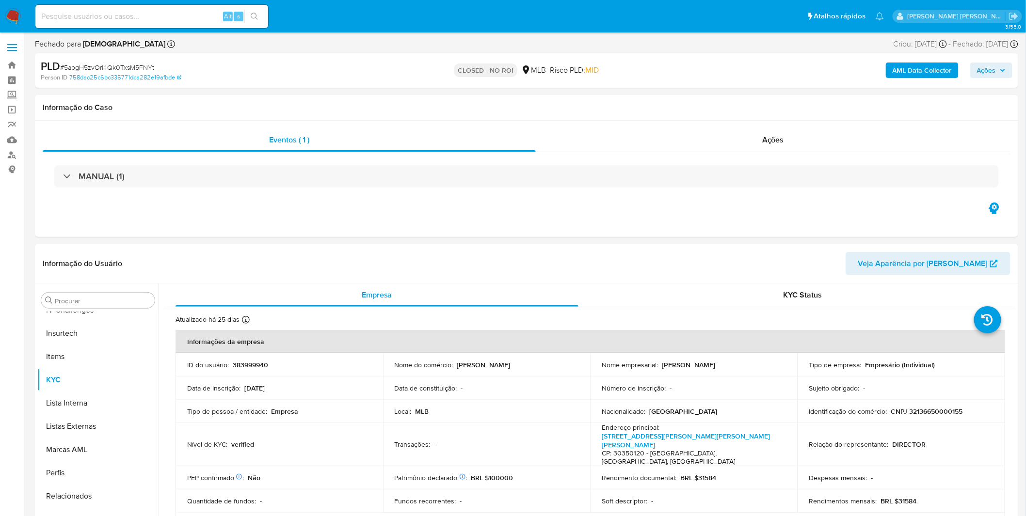
select select "10"
click at [184, 14] on input at bounding box center [151, 16] width 233 height 13
paste input "k8gmaerAnDoUprOzwMZ88AHI"
type input "k8gmaerAnDoUprOzwMZ88AHI"
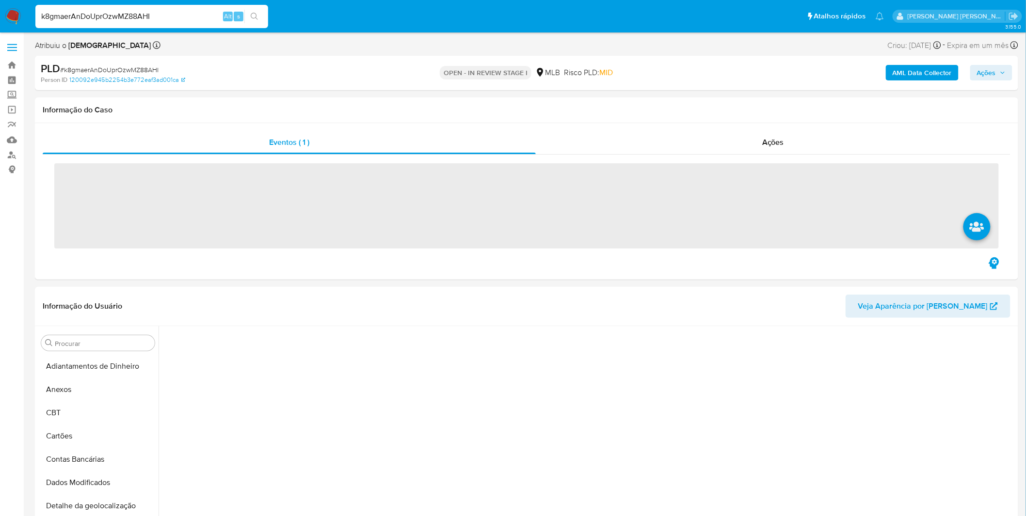
scroll to position [342, 0]
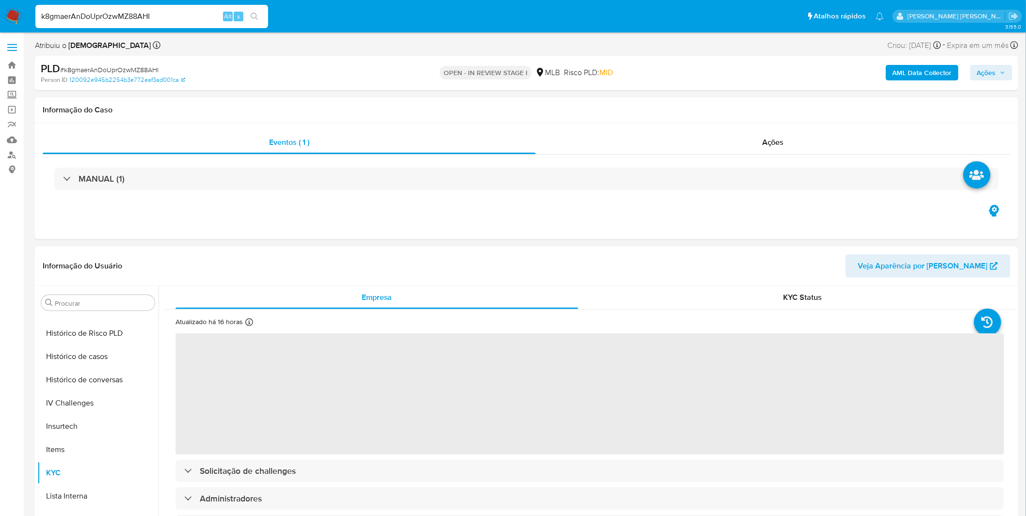
select select "10"
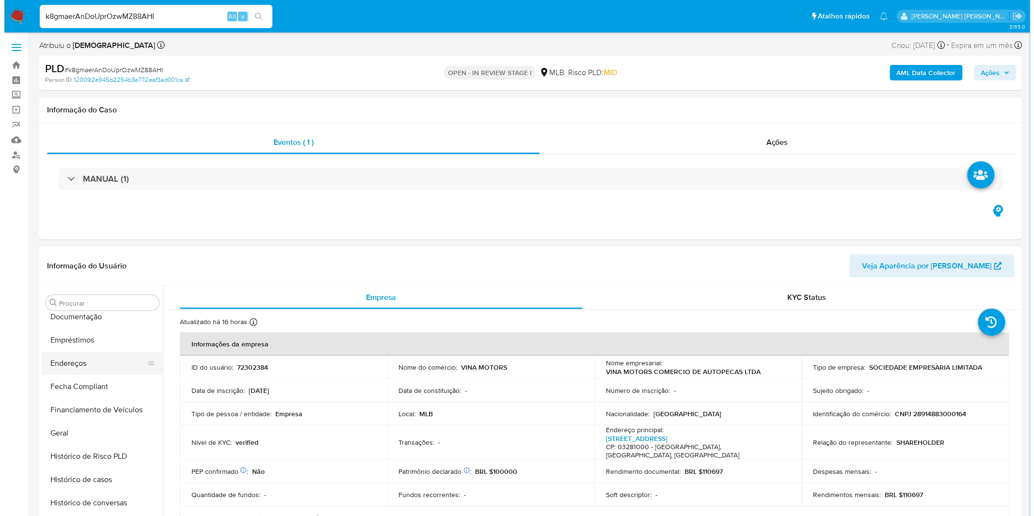
scroll to position [0, 0]
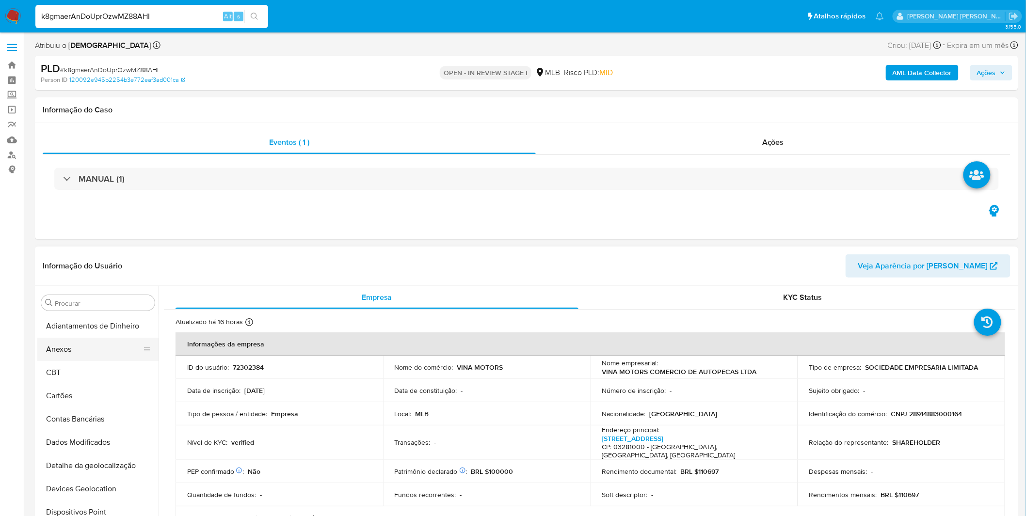
click at [94, 350] on button "Anexos" at bounding box center [93, 349] width 113 height 23
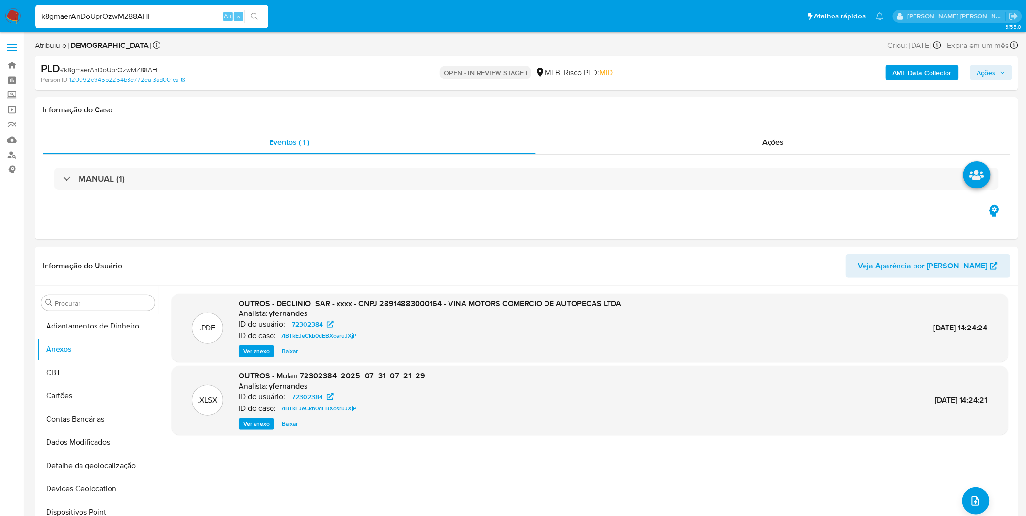
click at [917, 78] on b "AML Data Collector" at bounding box center [921, 73] width 59 height 16
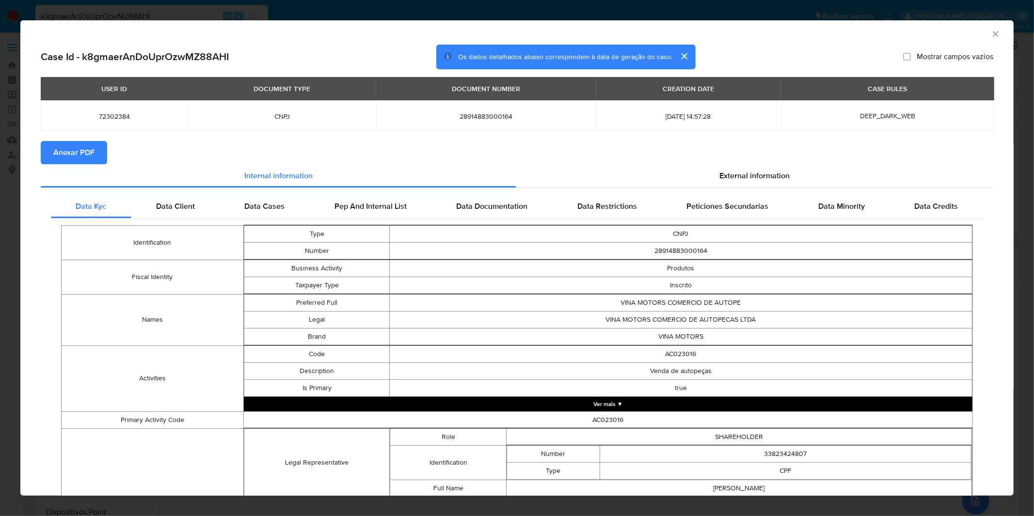
click at [98, 158] on button "Anexar PDF" at bounding box center [74, 152] width 66 height 23
click at [676, 12] on div "AML Data Collector Case Id - k8gmaerAnDoUprOzwMZ88AHI Os dados detalhados abaix…" at bounding box center [517, 258] width 1034 height 516
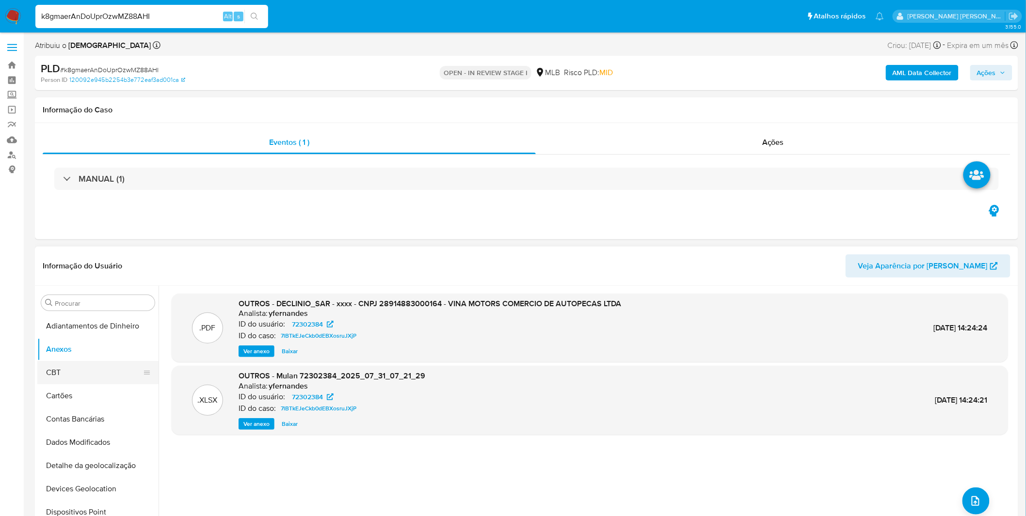
click at [104, 362] on button "CBT" at bounding box center [93, 372] width 113 height 23
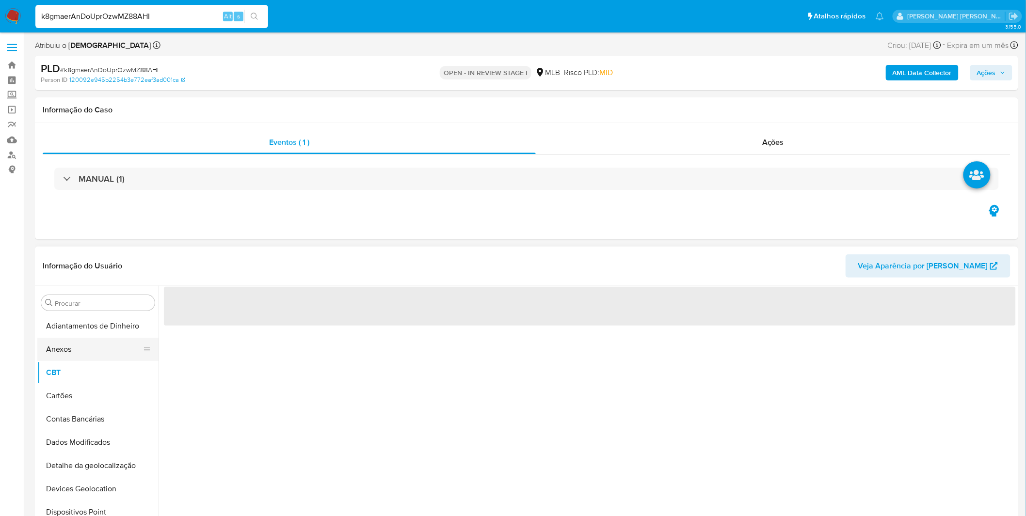
click at [104, 351] on button "Anexos" at bounding box center [93, 349] width 113 height 23
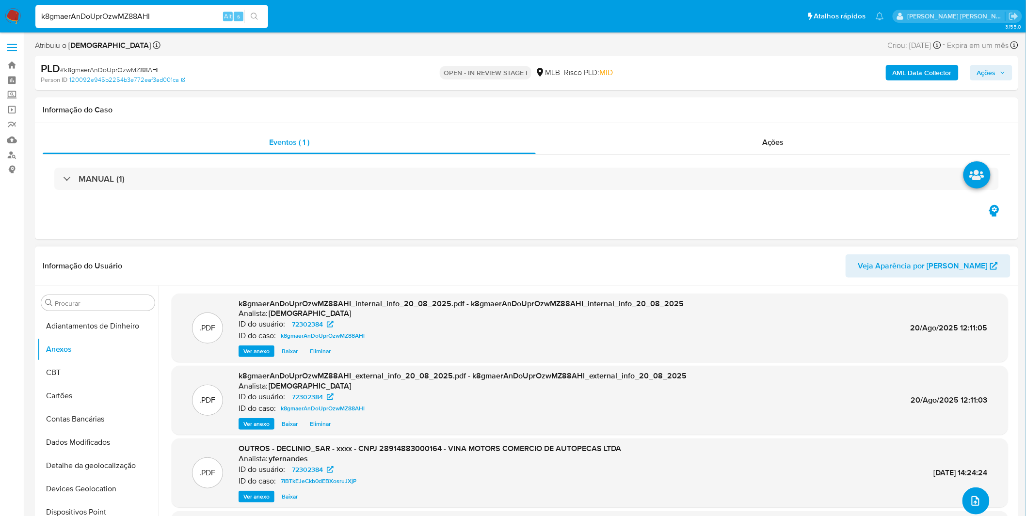
click at [962, 497] on button "upload-file" at bounding box center [975, 501] width 27 height 27
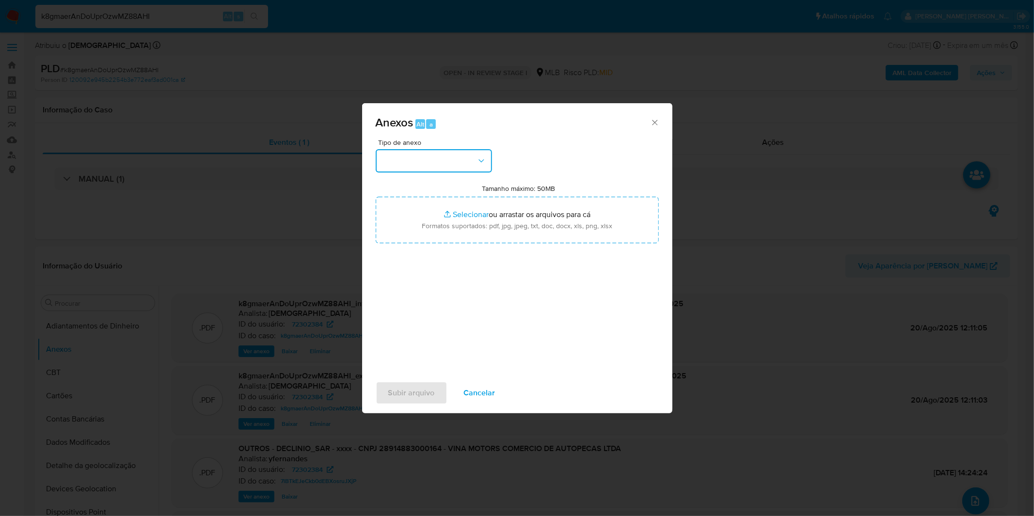
click at [465, 162] on button "button" at bounding box center [434, 160] width 116 height 23
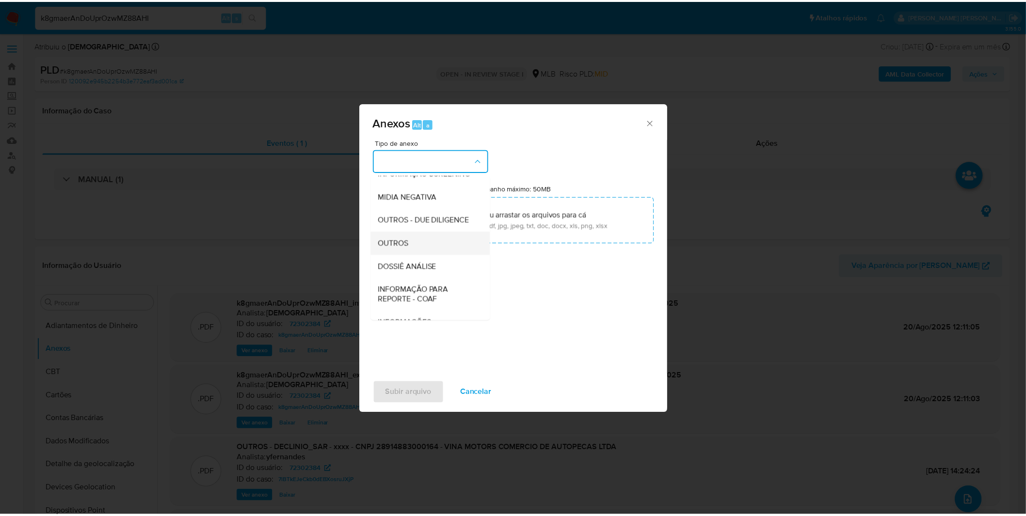
scroll to position [149, 0]
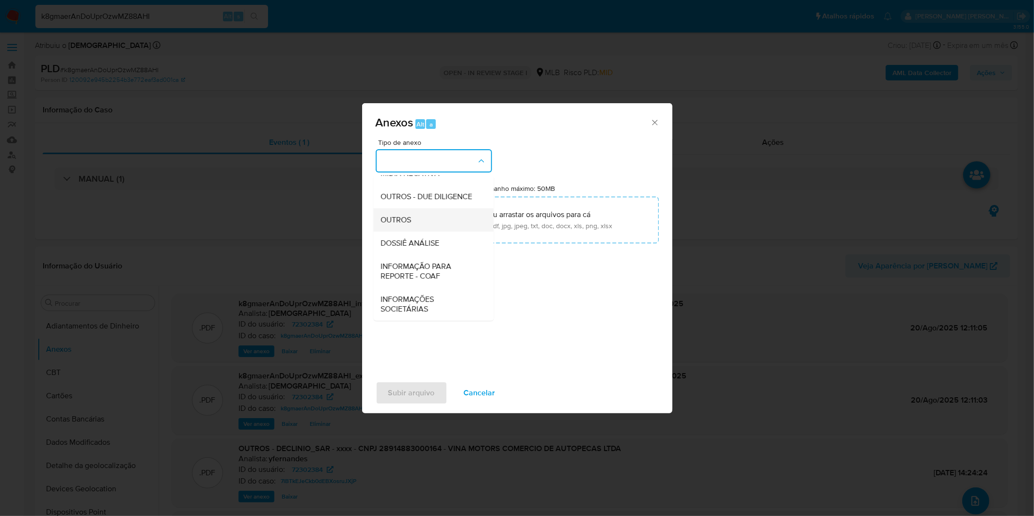
click at [438, 230] on div "OUTROS" at bounding box center [430, 219] width 99 height 23
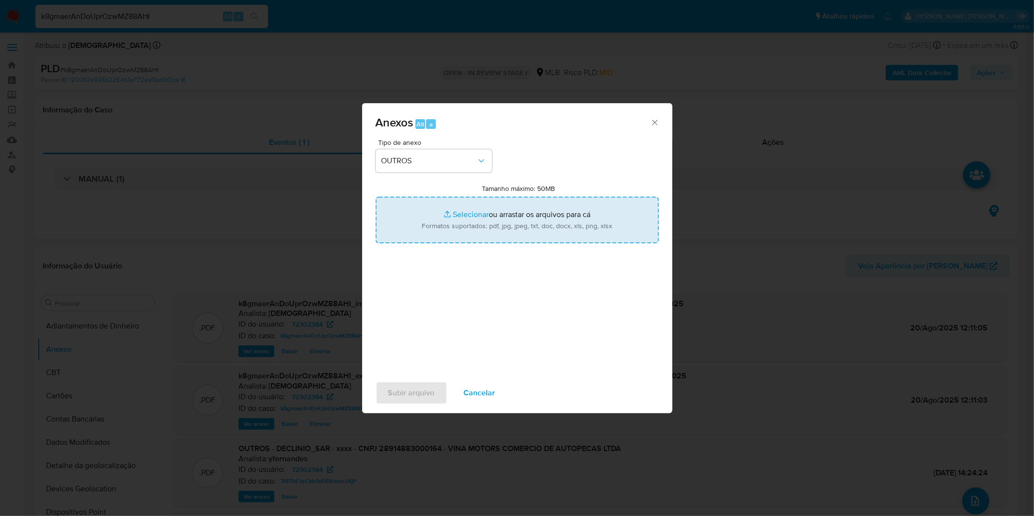
click at [444, 219] on input "Tamanho máximo: 50MB Selecionar arquivos" at bounding box center [517, 220] width 283 height 47
type input "C:\fakepath\DECLINIO SAR - CNPJ 28914883000164 - VINA MOTORS COMERCIO DE AUTOPE…"
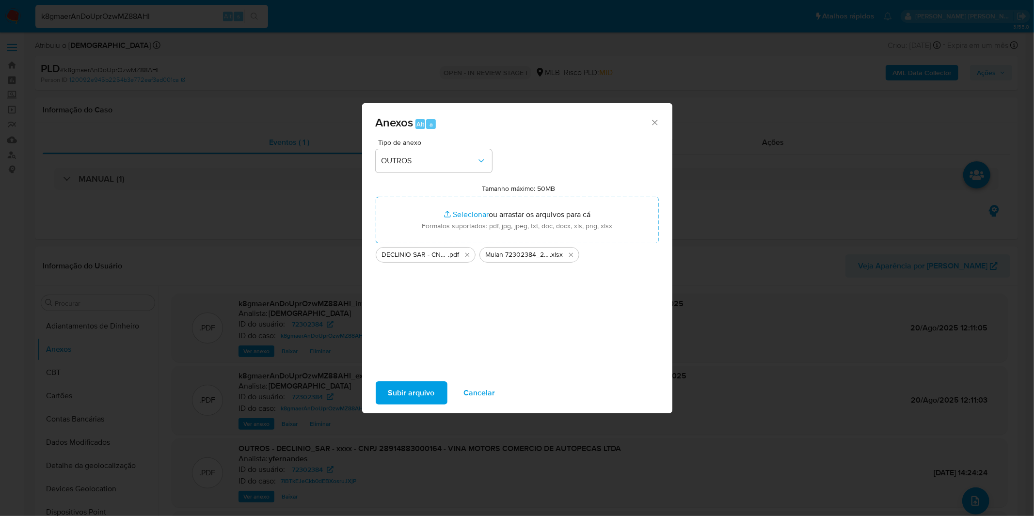
click at [408, 391] on span "Subir arquivo" at bounding box center [411, 392] width 47 height 21
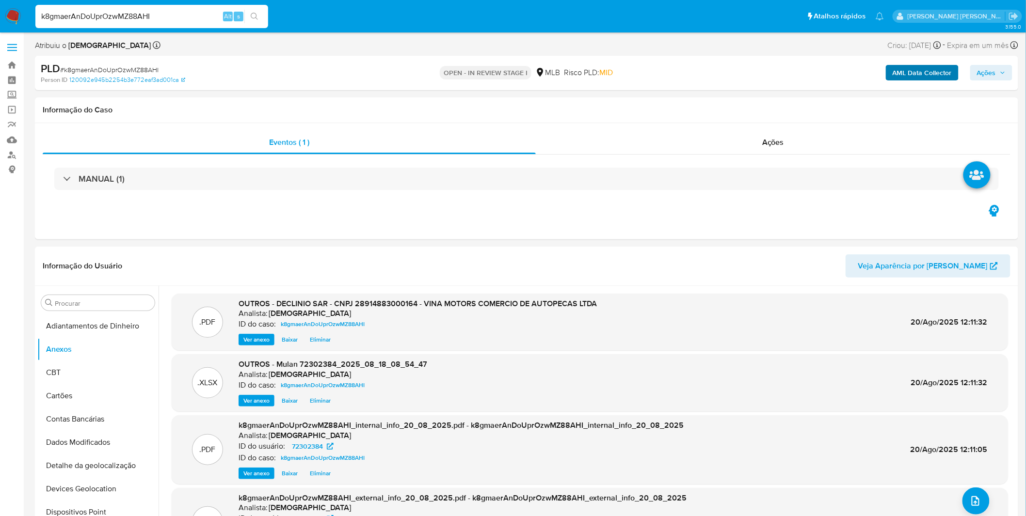
drag, startPoint x: 986, startPoint y: 71, endPoint x: 913, endPoint y: 71, distance: 72.7
click at [986, 71] on span "Ações" at bounding box center [986, 73] width 19 height 16
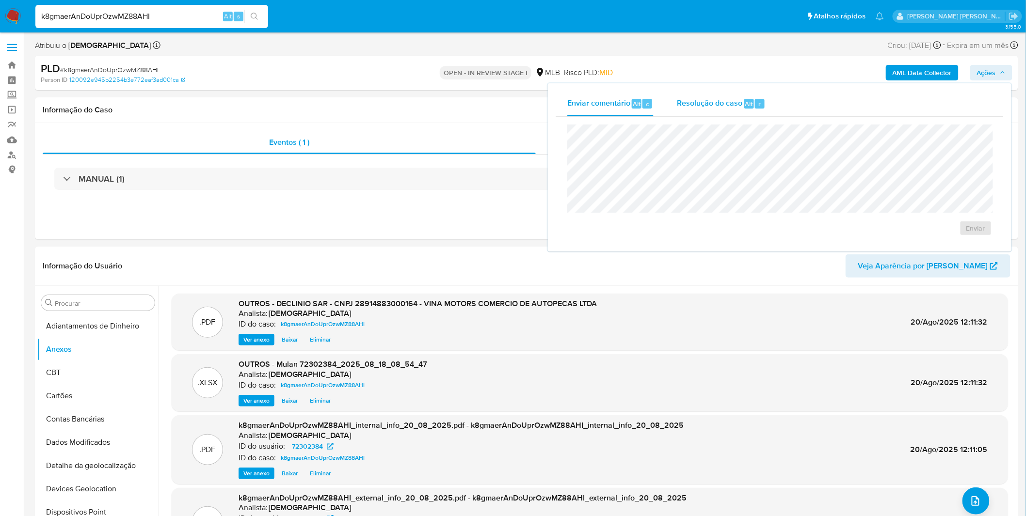
click at [760, 105] on div "r" at bounding box center [760, 104] width 10 height 10
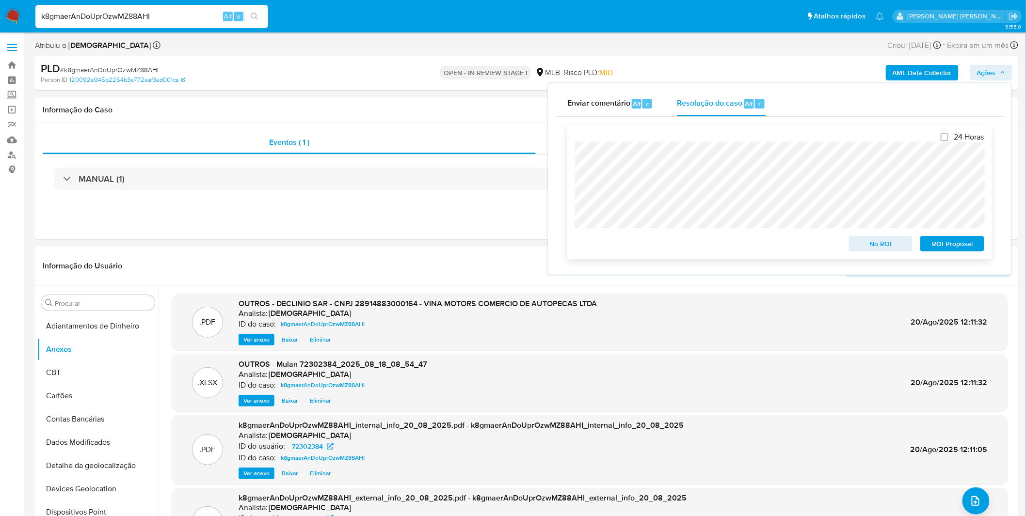
click at [890, 240] on span "No ROI" at bounding box center [880, 244] width 50 height 14
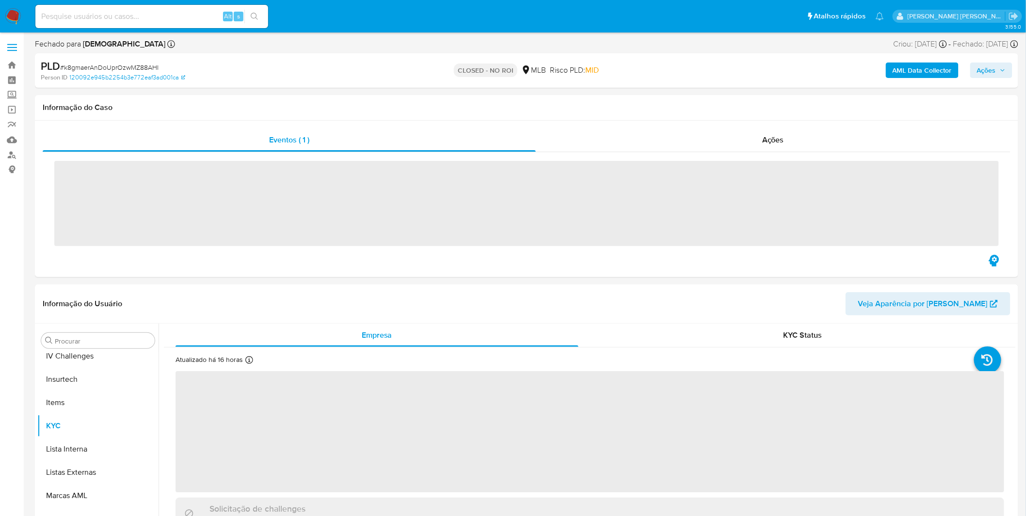
scroll to position [432, 0]
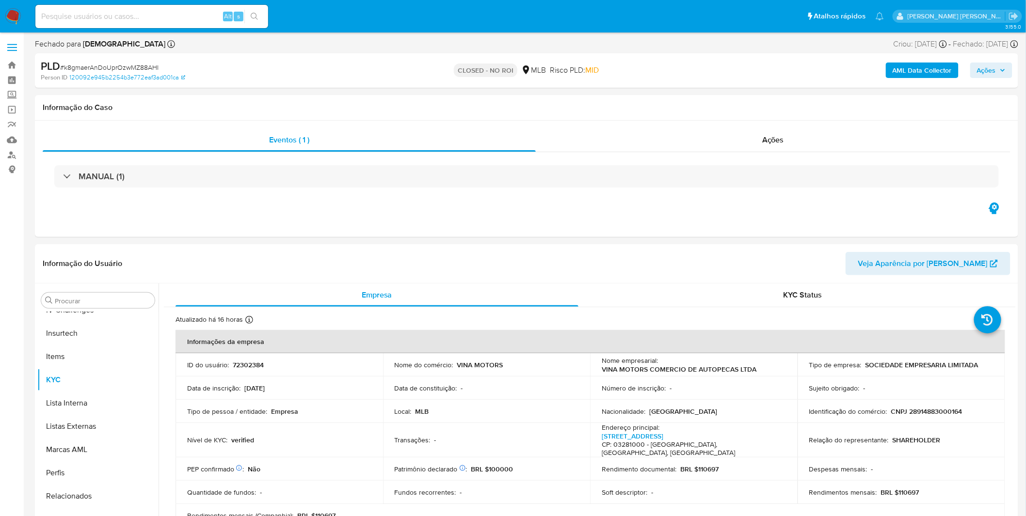
select select "10"
